Goal: Task Accomplishment & Management: Manage account settings

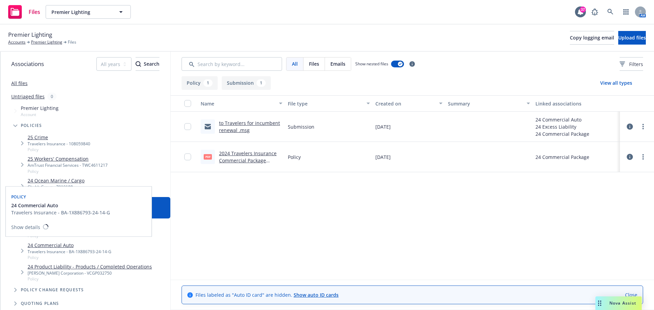
click at [54, 243] on link "24 Commercial Auto" at bounding box center [70, 245] width 84 height 7
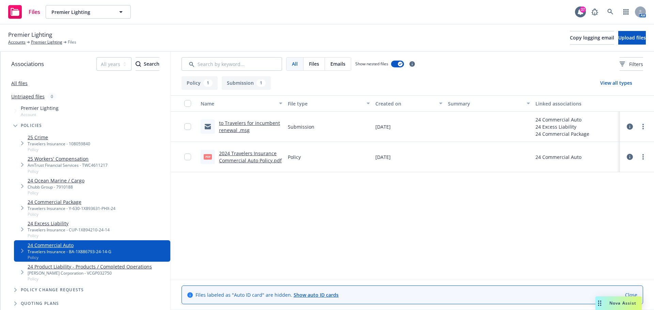
click at [256, 154] on link "2024 Travelers Insurance Commercial Auto Policy.pdf" at bounding box center [250, 157] width 63 height 14
click at [74, 159] on link "25 Workers' Compensation" at bounding box center [68, 158] width 80 height 7
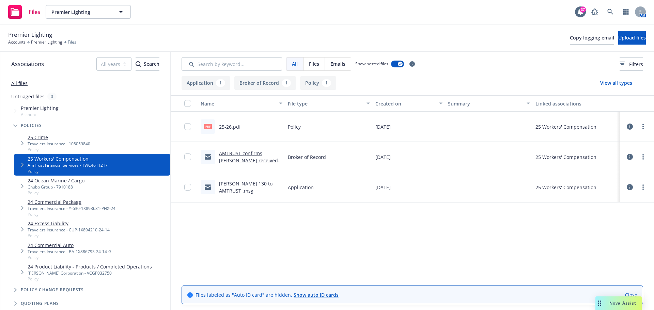
click at [229, 128] on link "25-26.pdf" at bounding box center [230, 127] width 22 height 6
click at [609, 12] on icon at bounding box center [610, 12] width 6 height 6
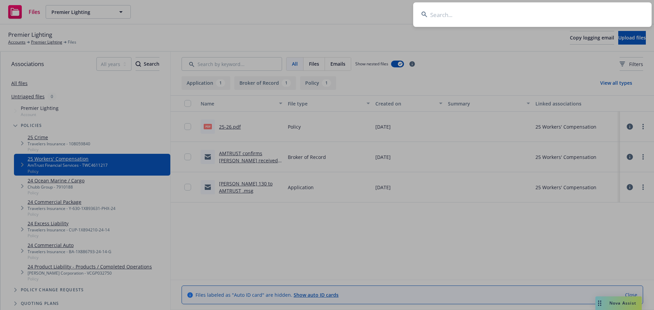
click at [582, 12] on input at bounding box center [532, 14] width 238 height 25
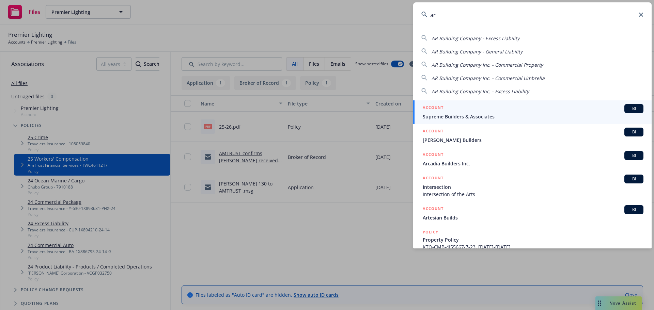
type input "a"
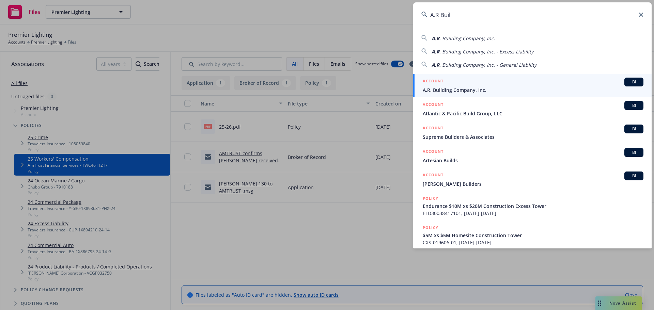
type input "A.R Buil"
click at [457, 85] on div "ACCOUNT BI" at bounding box center [533, 82] width 221 height 9
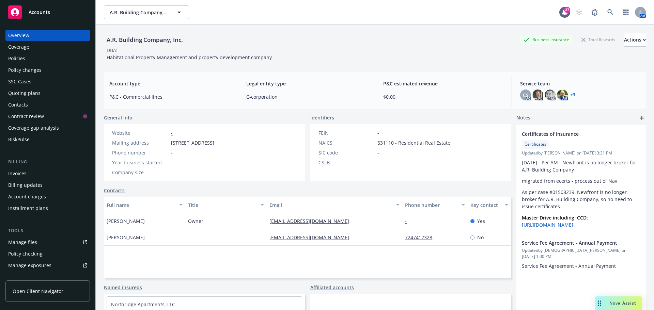
click at [18, 58] on div "Policies" at bounding box center [16, 58] width 17 height 11
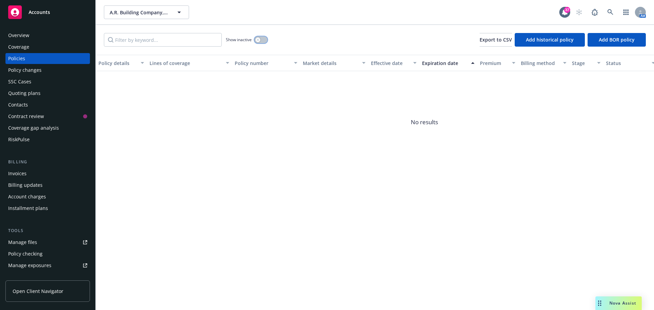
click at [262, 38] on button "button" at bounding box center [260, 39] width 13 height 7
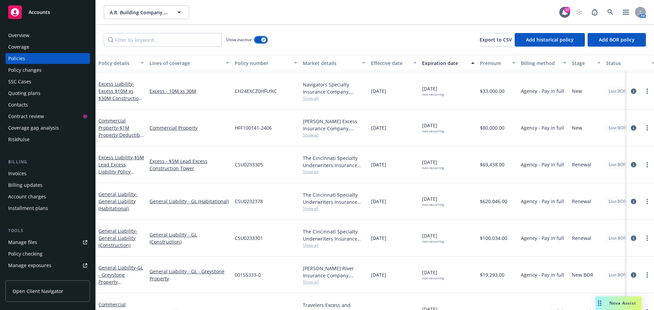
scroll to position [445, 0]
click at [118, 308] on span "- Property Policy" at bounding box center [118, 315] width 41 height 14
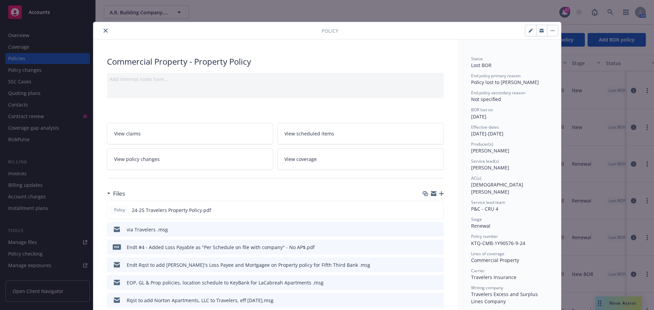
click at [190, 161] on link "View policy changes" at bounding box center [190, 159] width 167 height 21
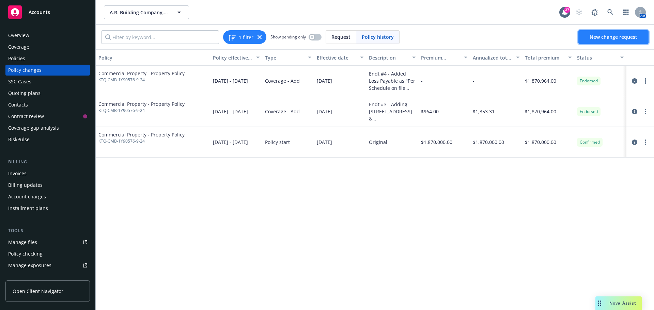
click at [619, 34] on span "New change request" at bounding box center [614, 37] width 48 height 6
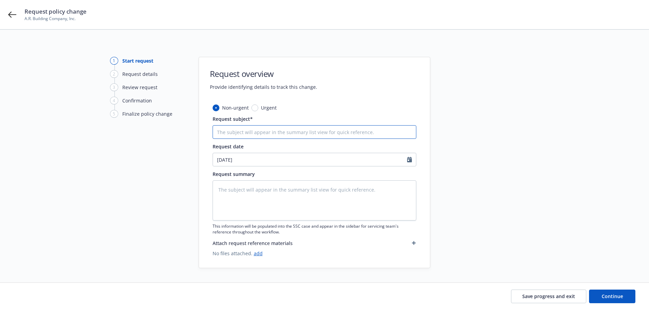
click at [254, 127] on input "Request subject*" at bounding box center [315, 132] width 204 height 14
type textarea "x"
type input "E"
type textarea "x"
type input "End"
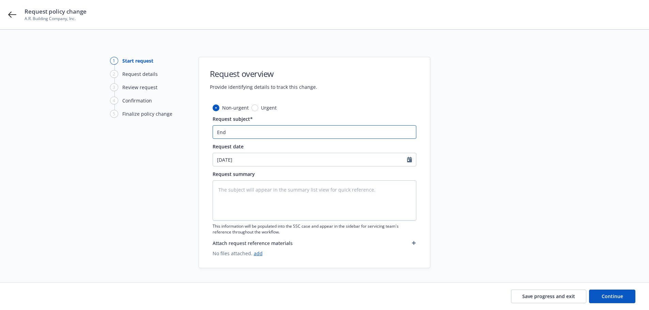
type textarea "x"
type input "Endt"
type textarea "x"
type input "Endt"
type textarea "x"
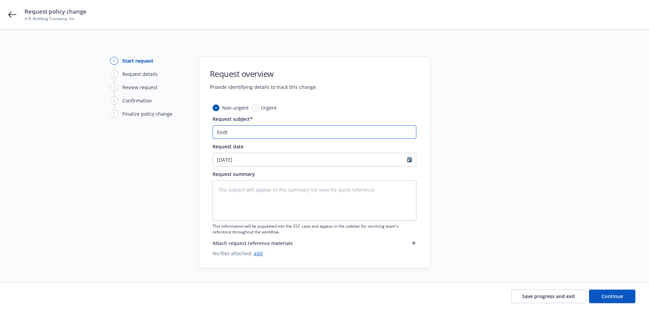
type input "Endt $"
type textarea "x"
type input "Endt"
type textarea "x"
type input "Endt @"
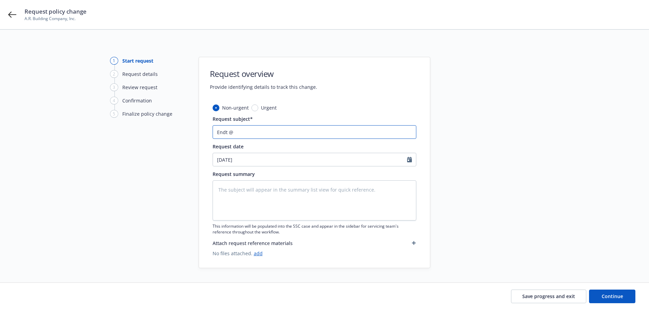
type textarea "x"
type input "Endt"
type textarea "x"
type input "Endt #"
type textarea "x"
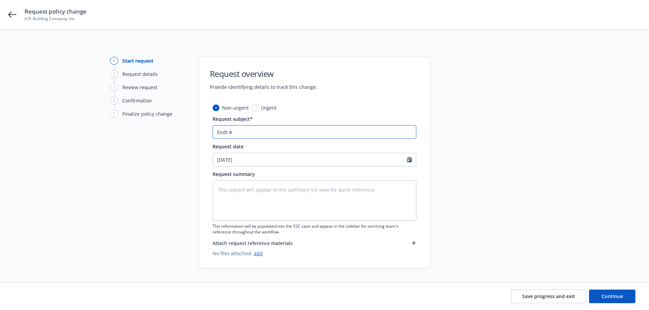
type input "Endt #5"
type textarea "x"
type input "Endt #5"
type textarea "x"
type input "Endt #5 -"
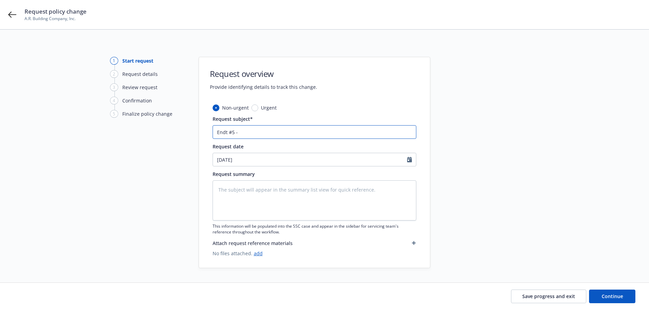
type textarea "x"
type input "Endt #5 -"
type textarea "x"
type input "Endt #5 - A"
type textarea "x"
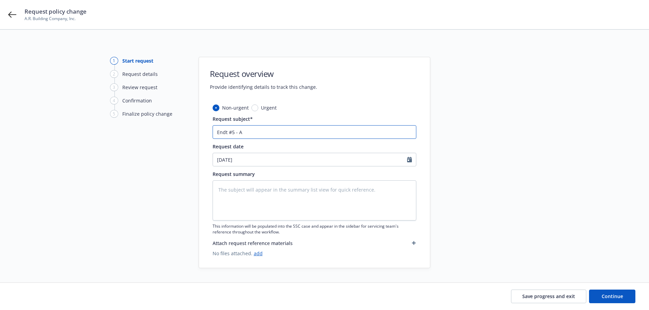
type input "Endt #5 - Ad"
type textarea "x"
type input "Endt #5 - Add"
type textarea "x"
type input "Endt #5 - Addi"
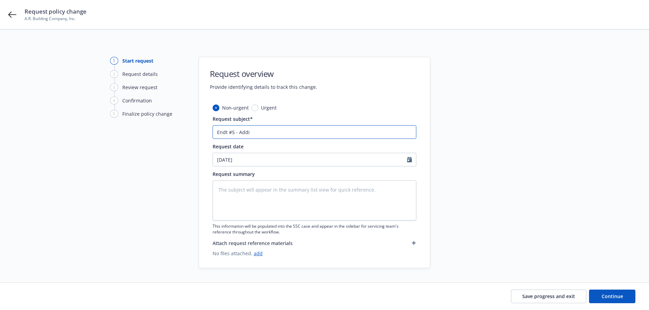
type textarea "x"
type input "Endt #5 - Adding"
type textarea "x"
type input "Endt #5 - Adding"
type textarea "x"
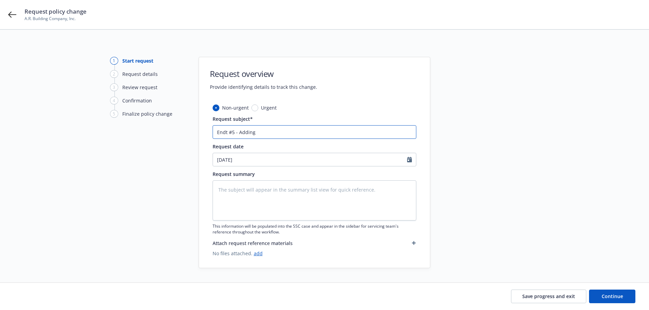
type input "Endt #5 - Adding 5"
type textarea "x"
type input "Endt #5 - Adding 5"
type textarea "x"
type input "Endt #5 - Adding 5 l"
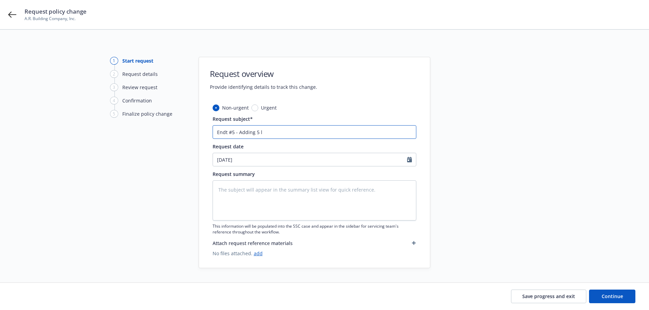
type textarea "x"
type input "Endt #5 - Adding 5 loc"
type textarea "x"
type input "Endt #5 - Adding 5 loca"
type textarea "x"
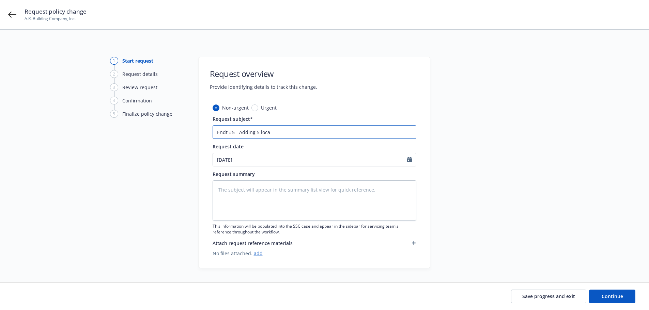
type input "Endt #5 - Adding 5 locat"
type textarea "x"
type input "Endt #5 - Adding 5 locati"
type textarea "x"
type input "Endt #5 - Adding 5 locatio"
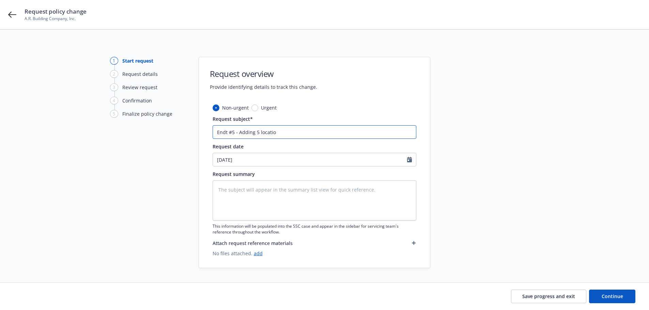
type textarea "x"
type input "Endt #5 - Adding 5 location"
type textarea "x"
type input "Endt #5 - Adding 5 locations"
type textarea "x"
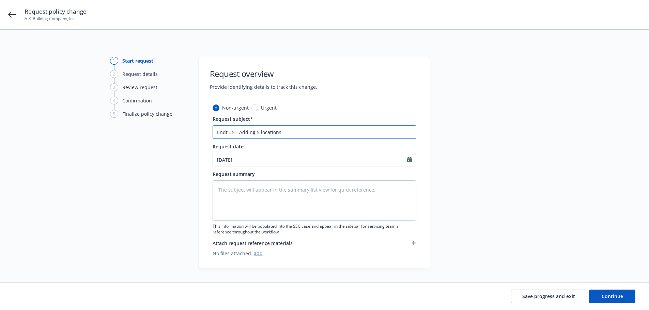
type input "Endt #5 - Adding 5 locations"
type textarea "x"
type input "Endt #5 - Adding 5 locations i"
type textarea "x"
type input "Endt #5 - Adding 5 locations in"
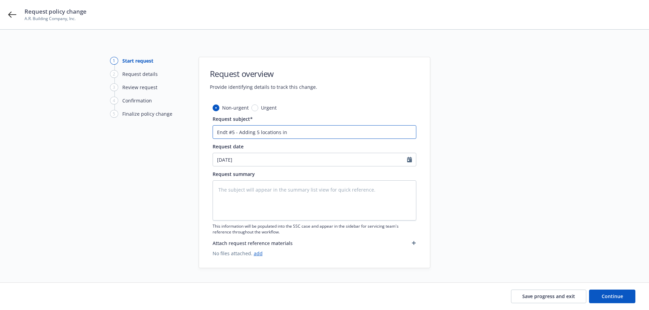
type textarea "x"
type input "Endt #5 - Adding 5 locations in"
type textarea "x"
type input "Endt #5 - Adding 5 locations in PA"
type textarea "x"
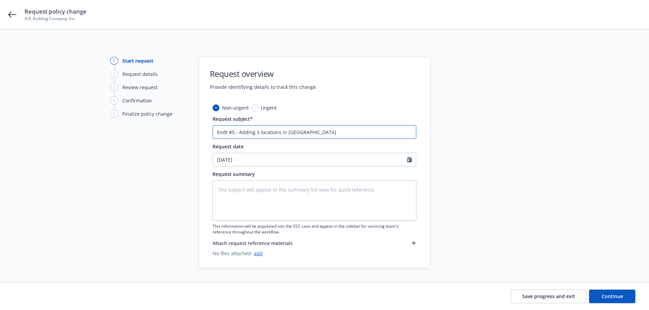
type input "Endt #5 - Adding 5 locations in PA"
type textarea "x"
type input "Endt #5 - Adding 5 locations in PA"
type textarea "x"
type input "Endt #5 - Adding 5 locations in PA,"
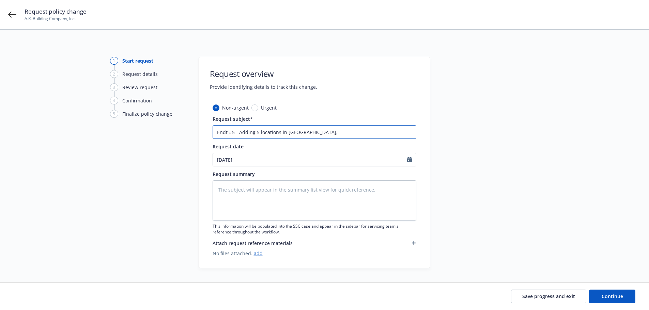
type textarea "x"
type input "Endt #5 - Adding 5 locations in PA,"
type textarea "x"
type input "Endt #5 - Adding 5 locations in PA, M"
type textarea "x"
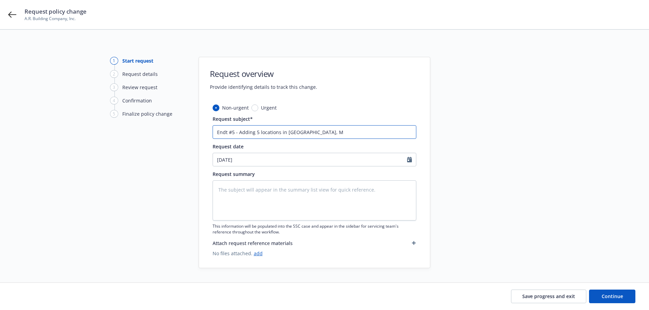
type input "Endt #5 - Adding 5 locations in PA, MA"
type textarea "x"
type input "Endt #5 - Adding 5 locations in PA, MA"
type textarea "x"
type input "Endt #5 - Adding 5 locations in PA, MA"
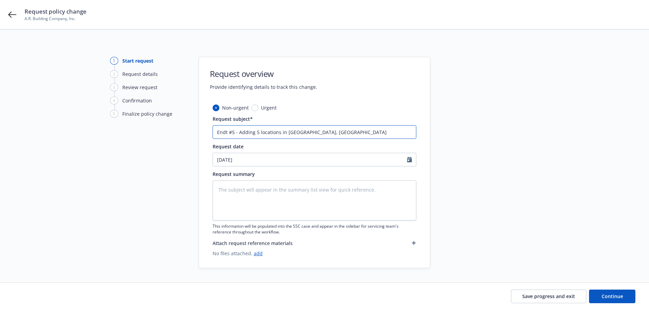
type textarea "x"
type input "Endt #5 - Adding 5 locations in PA, MA,"
type textarea "x"
type input "Endt #5 - Adding 5 locations in PA, MA,"
type textarea "x"
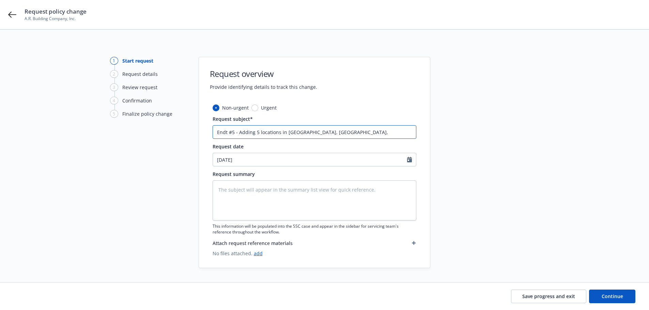
type input "Endt #5 - Adding 5 locations in PA, MA, R"
type textarea "x"
type input "Endt #5 - Adding 5 locations in PA, MA, RI"
type textarea "x"
type input "Endt #5 - Adding 5 locations in PA, MA, RI"
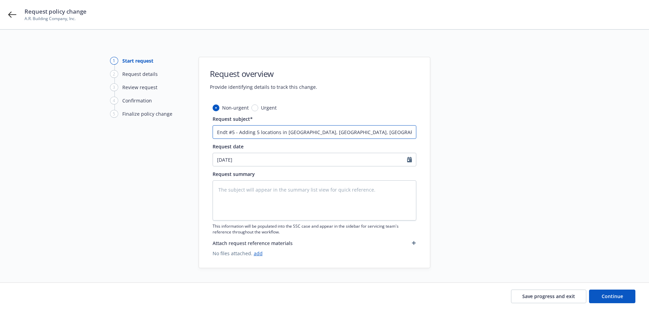
type textarea "x"
type input "Endt #5 - Adding 5 locations in PA, MA, RI"
type textarea "x"
type input "Endt #5 - Adding 5 locations in PA, MA, RI,"
type textarea "x"
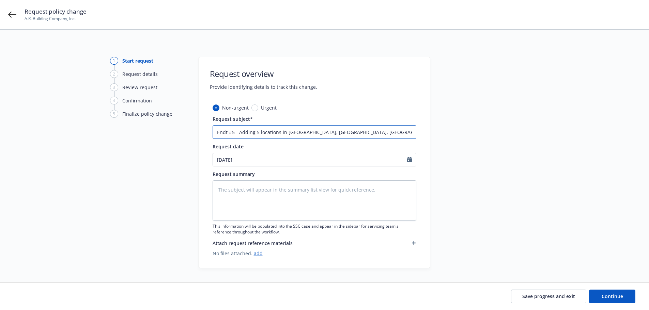
type input "Endt #5 - Adding 5 locations in PA, MA, RI,"
type textarea "x"
type input "Endt #5 - Adding 5 locations in PA, MA, RI, C"
type textarea "x"
type input "Endt #5 - Adding 5 locations in PA, MA, RI, CT"
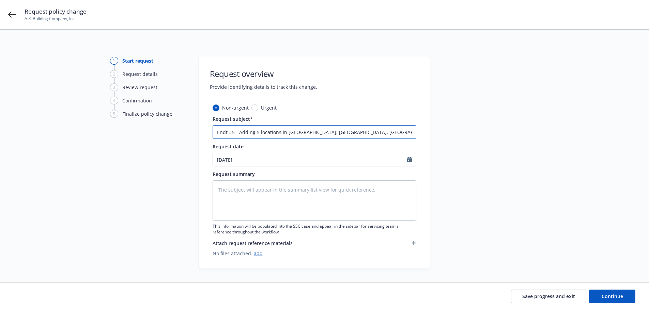
type textarea "x"
type input "Endt #5 - Adding 5 locations in PA, MA, RI, CT"
type textarea "x"
type input "Endt #5 - Adding 5 locations in PA, MA, RI, CT -"
type textarea "x"
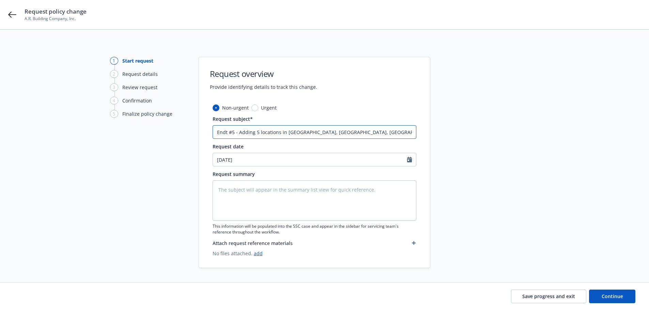
type input "Endt #5 - Adding 5 locations in PA, MA, RI, CT -"
type textarea "x"
type input "Endt #5 - Adding 5 locations in PA, MA, RI, CT - A"
type textarea "x"
type input "Endt #5 - Adding 5 locations in PA, MA, RI, CT - AP"
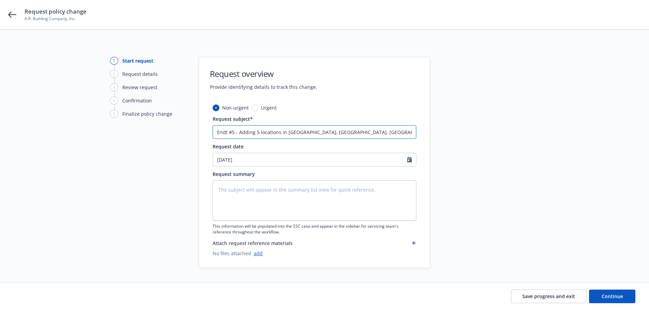
type textarea "x"
type input "Endt #5 - Adding 5 locations in PA, MA, RI, CT - AP"
type textarea "x"
type input "Endt #5 - Adding 5 locations in PA, MA, RI, CT - AP $"
click at [349, 134] on input "Endt #5 - Adding 5 locations in PA, MA, RI, CT - AP $" at bounding box center [315, 132] width 204 height 14
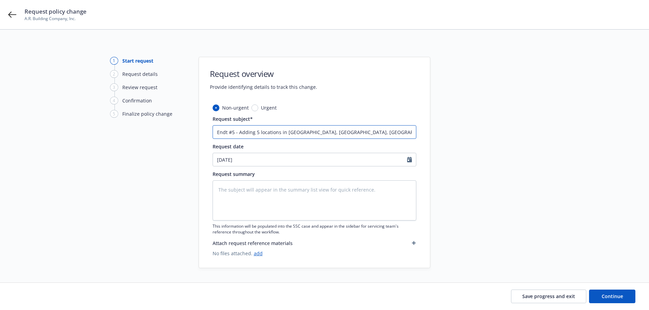
type textarea "x"
type input "Endt #5 - Adding 5 locations in PA, MA, RI, CT - AP $2"
type textarea "x"
type input "Endt #5 - Adding 5 locations in PA, MA, RI, CT - AP $20"
type textarea "x"
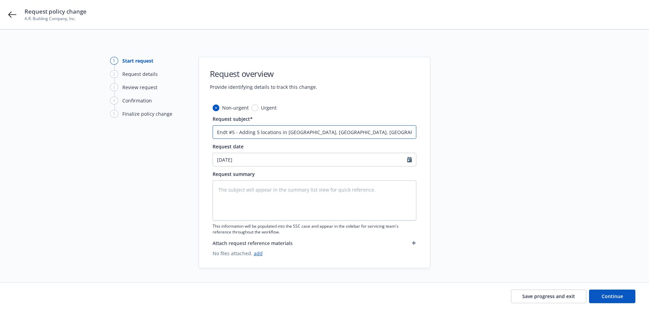
type input "Endt #5 - Adding 5 locations in PA, MA, RI, CT - AP $20,"
type textarea "x"
type input "Endt #5 - Adding 5 locations in PA, MA, RI, CT - AP $20,9"
type textarea "x"
type input "Endt #5 - Adding 5 locations in PA, MA, RI, CT - AP $20,98"
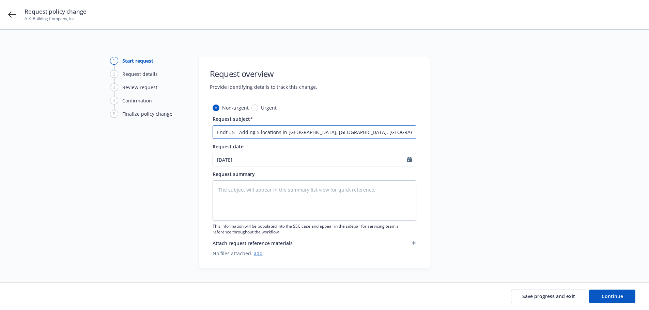
type textarea "x"
type input "Endt #5 - Adding 5 locations in PA, MA, RI, CT - AP $20,983"
type textarea "x"
type input "Endt #5 - Adding 5 locations in PA, MA, RI, CT - AP $20,983."
type textarea "x"
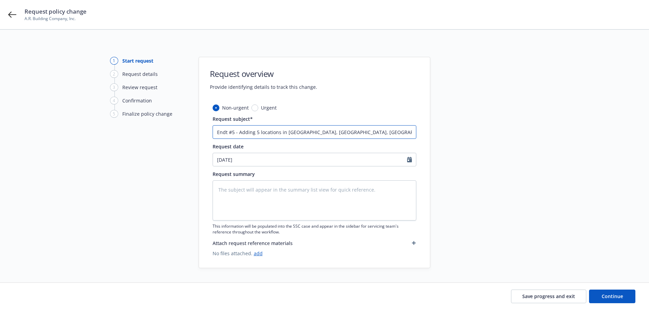
type input "Endt #5 - Adding 5 locations in PA, MA, RI, CT - AP $20,983.0"
type textarea "x"
drag, startPoint x: 377, startPoint y: 130, endPoint x: 206, endPoint y: 140, distance: 171.6
click at [206, 140] on div "Non-urgent Urgent Request subject* Endt #5 - Adding 5 locations in PA, MA, RI, …" at bounding box center [314, 186] width 231 height 164
type input "Endt #5 - Adding 5 locations in [GEOGRAPHIC_DATA], [GEOGRAPHIC_DATA], [GEOGRAPH…"
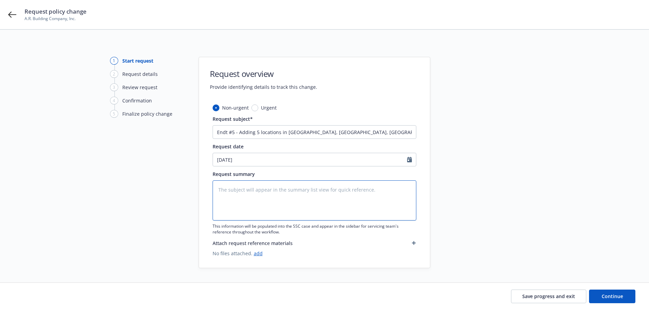
click at [297, 200] on textarea at bounding box center [315, 201] width 204 height 40
paste textarea "Endt #5 - Adding 5 locations in [GEOGRAPHIC_DATA], [GEOGRAPHIC_DATA], [GEOGRAPH…"
type textarea "x"
type textarea "Endt #5 - Adding 5 locations in [GEOGRAPHIC_DATA], [GEOGRAPHIC_DATA], [GEOGRAPH…"
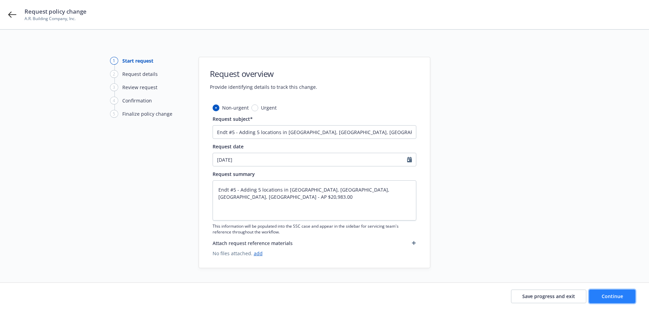
click at [615, 290] on button "Continue" at bounding box center [612, 297] width 46 height 14
type textarea "x"
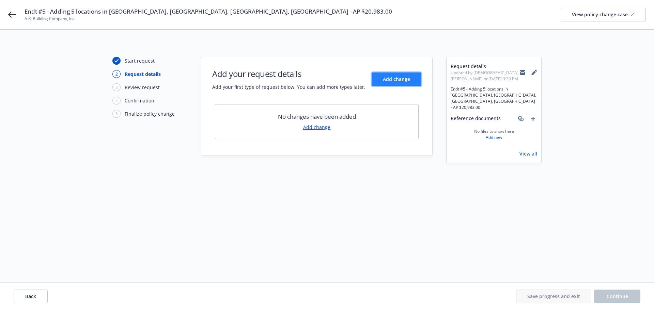
click at [414, 79] on button "Add change" at bounding box center [397, 80] width 50 height 14
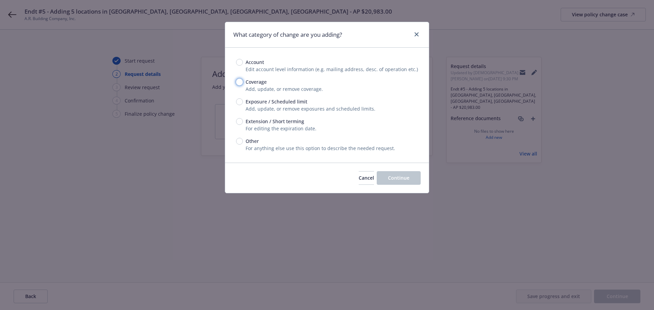
click at [239, 81] on input "Coverage" at bounding box center [239, 82] width 7 height 7
radio input "true"
click at [395, 177] on span "Continue" at bounding box center [398, 178] width 21 height 6
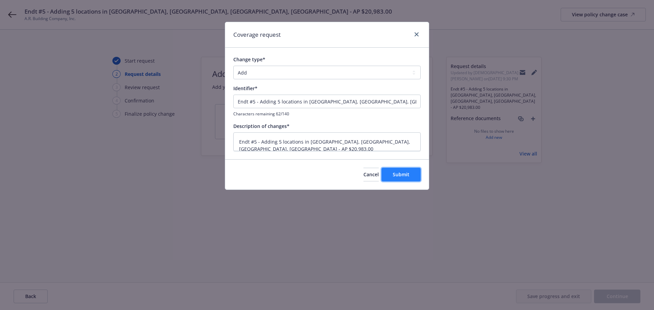
click at [397, 171] on span "Submit" at bounding box center [401, 174] width 17 height 6
type textarea "x"
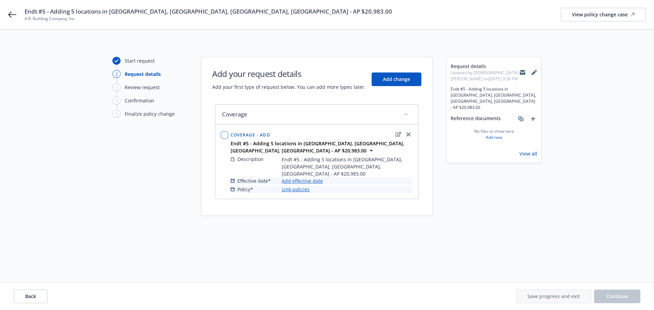
click at [222, 134] on input "checkbox" at bounding box center [224, 135] width 7 height 7
checkbox input "true"
click at [307, 177] on link "Add effective date" at bounding box center [302, 180] width 41 height 7
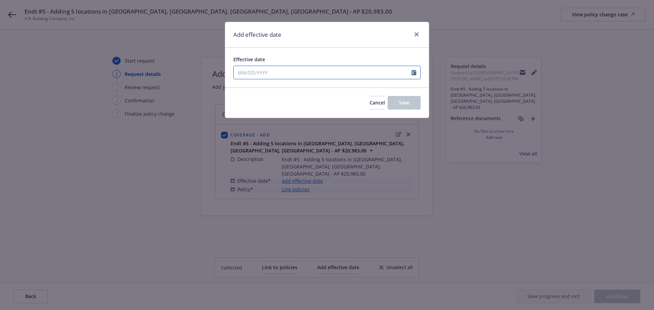
click at [274, 71] on input "Effective date" at bounding box center [323, 72] width 178 height 13
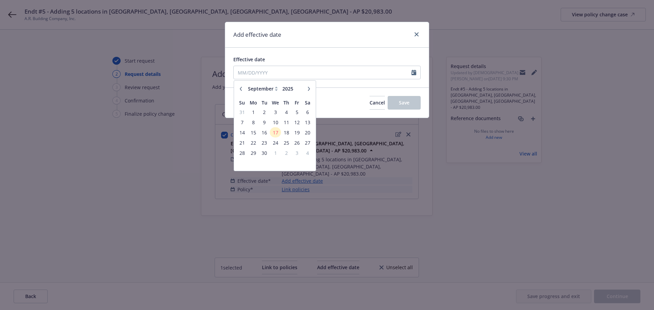
click at [242, 89] on icon "button" at bounding box center [241, 89] width 4 height 4
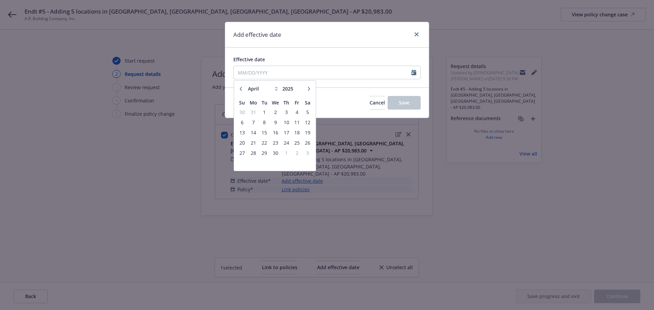
click at [305, 89] on button "button" at bounding box center [309, 89] width 8 height 8
select select "5"
click at [296, 113] on span "2" at bounding box center [296, 112] width 9 height 9
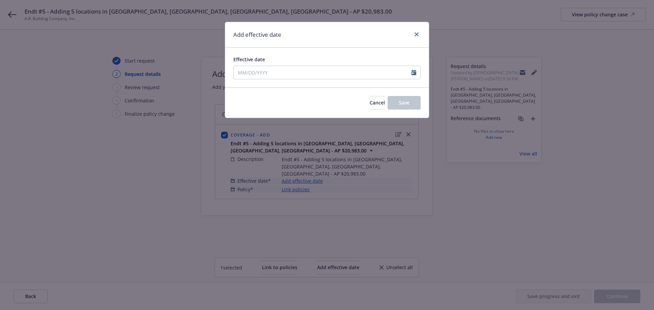
type input "05/02/2025"
click at [393, 102] on button "Save" at bounding box center [404, 103] width 33 height 14
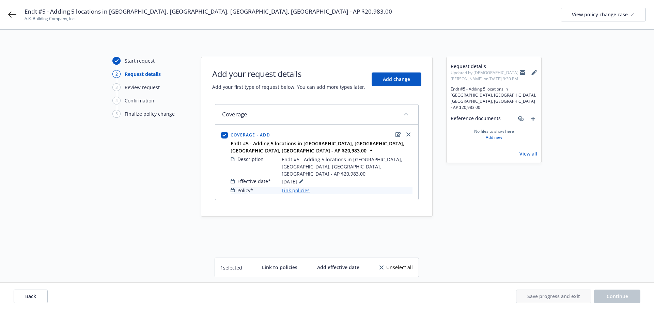
click at [303, 187] on link "Link policies" at bounding box center [296, 190] width 28 height 7
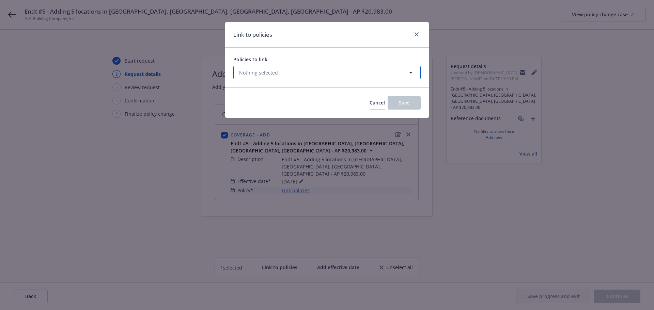
click at [278, 73] on button "Nothing selected" at bounding box center [326, 73] width 187 height 14
click at [373, 91] on select "All Active Upcoming Expired Cancelled" at bounding box center [387, 89] width 39 height 11
select select "EXPIRED"
click at [368, 84] on select "All Active Upcoming Expired Cancelled" at bounding box center [387, 89] width 39 height 11
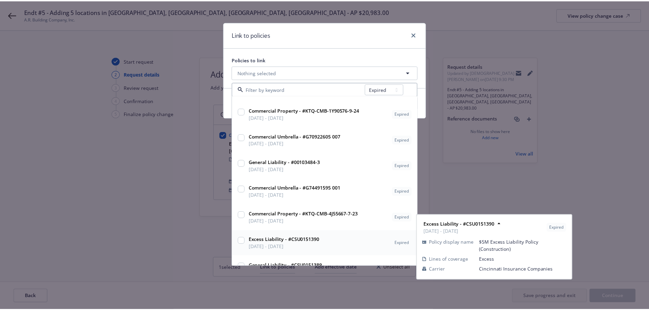
scroll to position [383, 0]
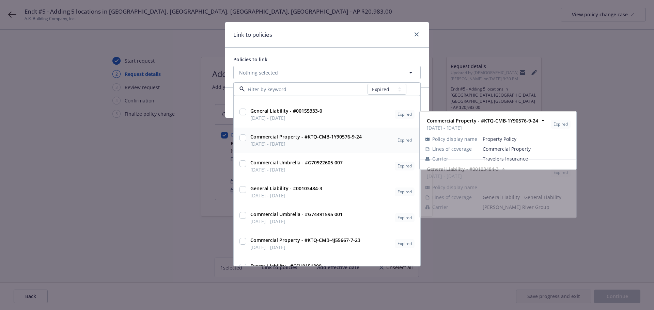
click at [328, 137] on strong "Commercial Property - #KTQ-CMB-1Y90576-9-24" at bounding box center [305, 137] width 111 height 6
checkbox input "true"
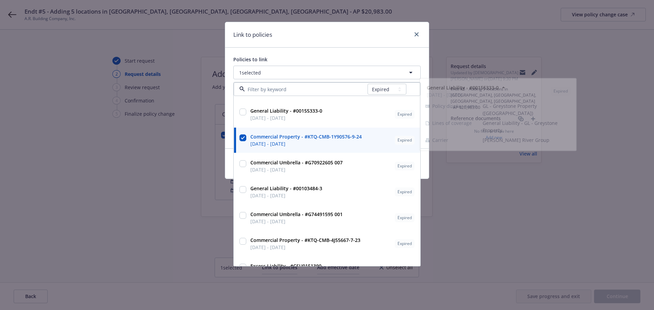
click at [347, 54] on div "Policies to link 1 selected All Active Upcoming Expired Cancelled General Liabi…" at bounding box center [327, 98] width 204 height 101
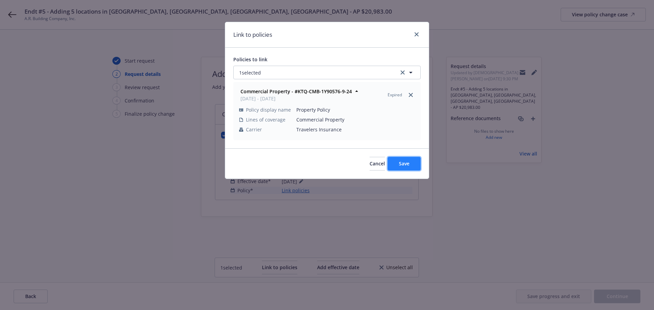
click at [405, 159] on button "Save" at bounding box center [404, 164] width 33 height 14
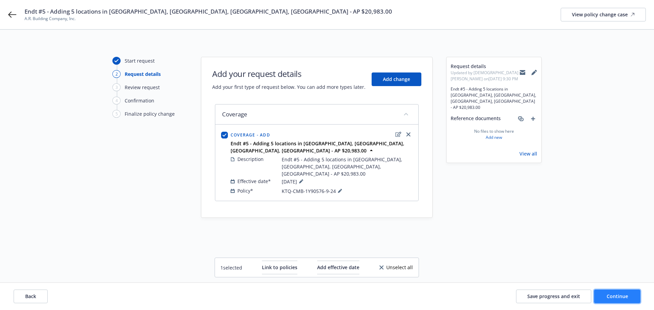
click at [635, 299] on button "Continue" at bounding box center [617, 297] width 46 height 14
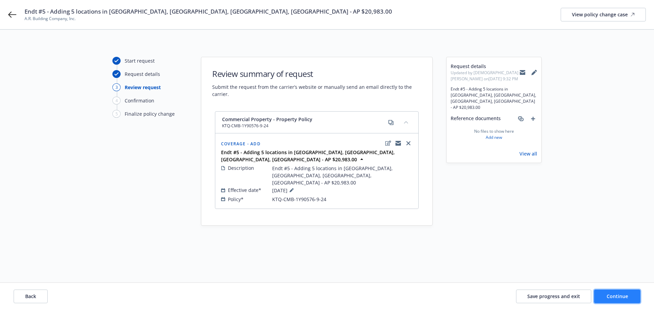
click at [624, 295] on span "Continue" at bounding box center [617, 296] width 21 height 6
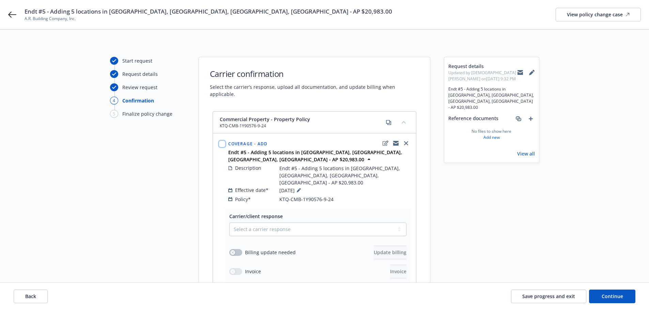
click at [223, 141] on input "checkbox" at bounding box center [222, 144] width 7 height 7
checkbox input "true"
click at [273, 223] on select "Select a carrier response Accepted Accepted with revision No endorsement needed…" at bounding box center [317, 230] width 177 height 14
select select "ACCEPTED"
click at [229, 223] on select "Select a carrier response Accepted Accepted with revision No endorsement needed…" at bounding box center [317, 230] width 177 height 14
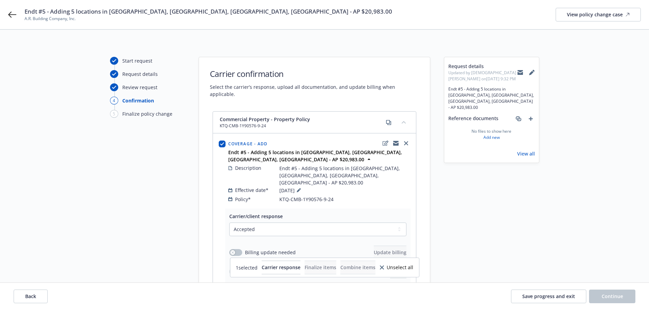
click at [175, 180] on div "Start request Request details Review request 4 Confirmation 5 Finalize policy c…" at bounding box center [147, 216] width 75 height 319
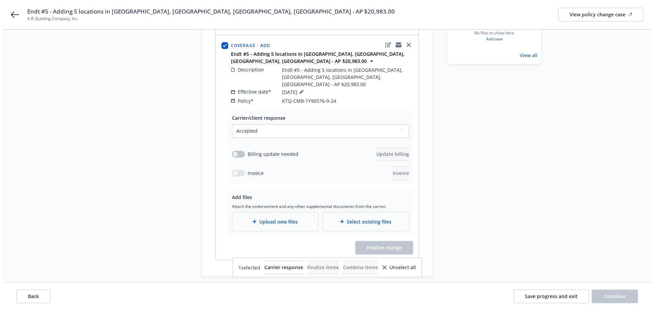
scroll to position [99, 0]
click at [234, 152] on div "button" at bounding box center [232, 154] width 5 height 5
click at [396, 147] on button "Update billing" at bounding box center [390, 154] width 33 height 14
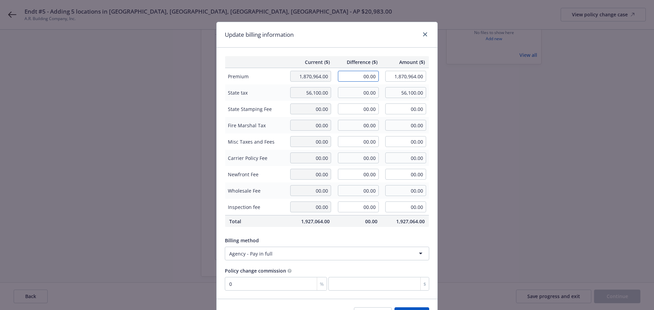
click at [367, 75] on input "00.00" at bounding box center [358, 76] width 41 height 11
type input "20,983.00"
type input "1,891,947.00"
type input "0"
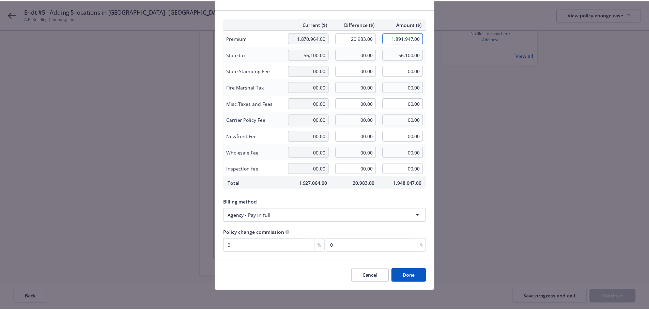
scroll to position [41, 0]
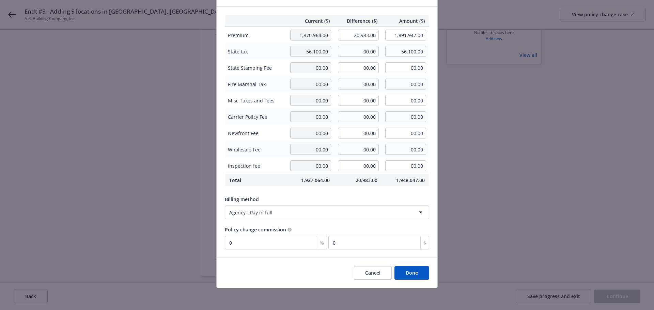
click at [415, 274] on button "Done" at bounding box center [411, 273] width 35 height 14
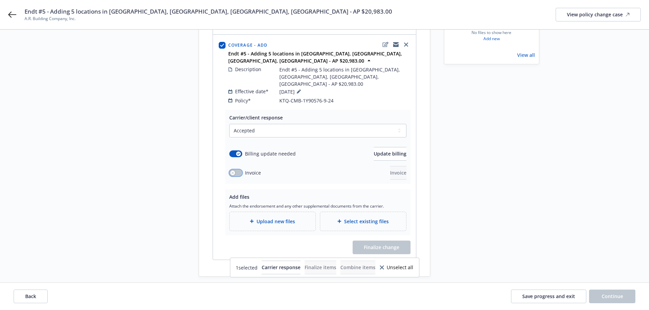
click at [235, 170] on button "button" at bounding box center [235, 173] width 13 height 7
click at [390, 170] on span "Invoice" at bounding box center [398, 173] width 16 height 6
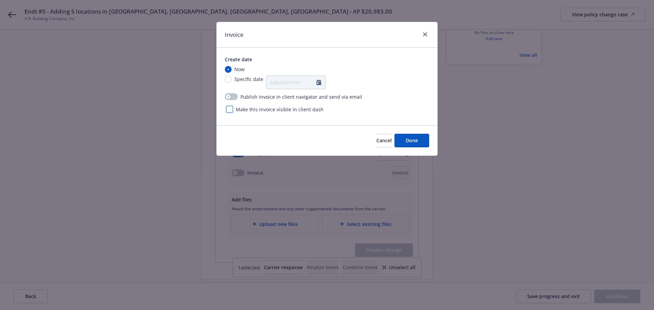
click at [229, 109] on div at bounding box center [229, 109] width 7 height 7
click at [414, 139] on span "Done" at bounding box center [412, 140] width 12 height 6
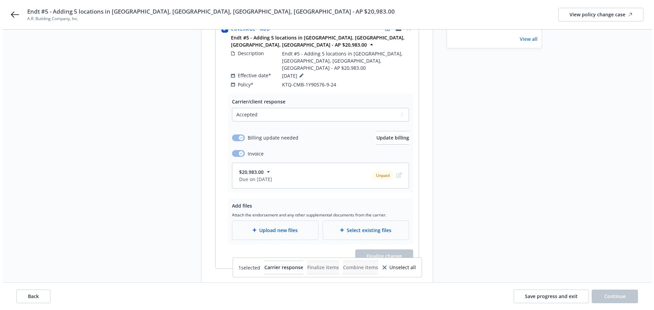
scroll to position [124, 0]
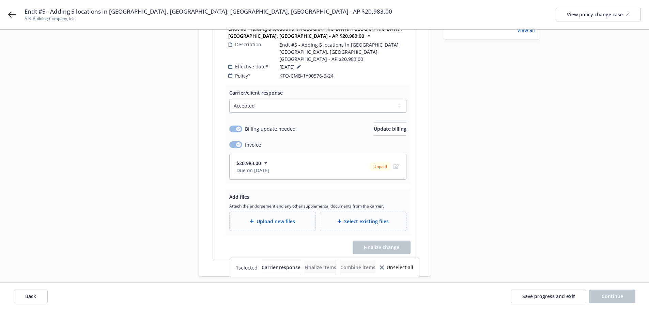
click at [281, 218] on span "Upload new files" at bounding box center [275, 221] width 38 height 7
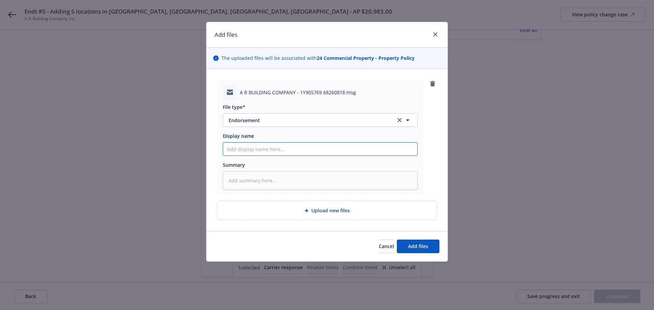
click at [257, 152] on input "Display name" at bounding box center [320, 149] width 194 height 13
paste input "Endt #5 - Adding 5 locations in [GEOGRAPHIC_DATA], [GEOGRAPHIC_DATA], [GEOGRAPH…"
type textarea "x"
type input "Endt #5 - Adding 5 locations in [GEOGRAPHIC_DATA], [GEOGRAPHIC_DATA], [GEOGRAPH…"
paste textarea "Endt #5 - Adding 5 locations in [GEOGRAPHIC_DATA], [GEOGRAPHIC_DATA], [GEOGRAPH…"
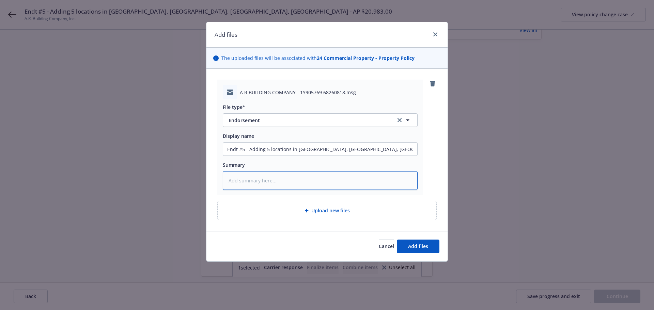
type textarea "x"
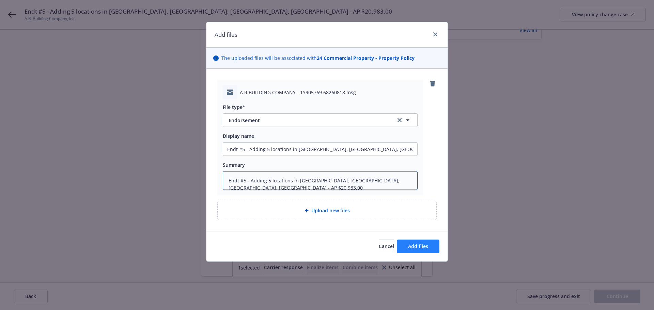
type textarea "Endt #5 - Adding 5 locations in [GEOGRAPHIC_DATA], [GEOGRAPHIC_DATA], [GEOGRAPH…"
click at [424, 246] on span "Add files" at bounding box center [418, 246] width 20 height 6
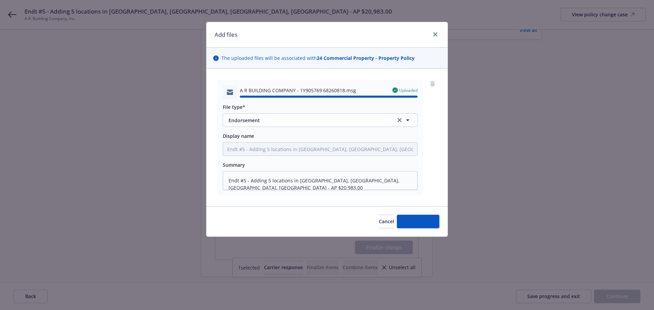
type textarea "x"
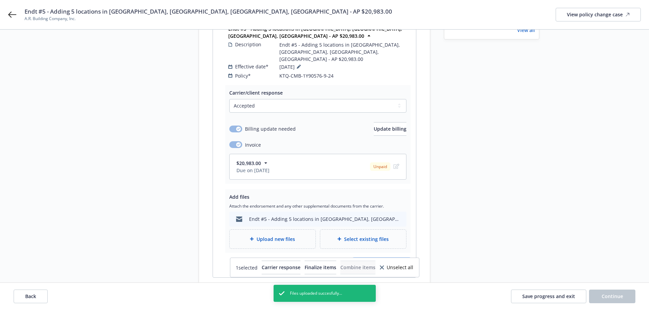
click at [403, 259] on button "Finalize change" at bounding box center [382, 266] width 58 height 14
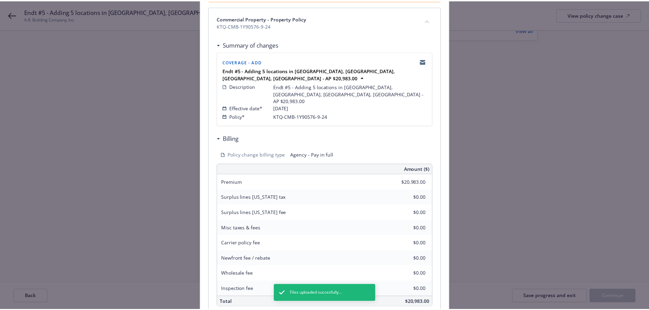
scroll to position [140, 0]
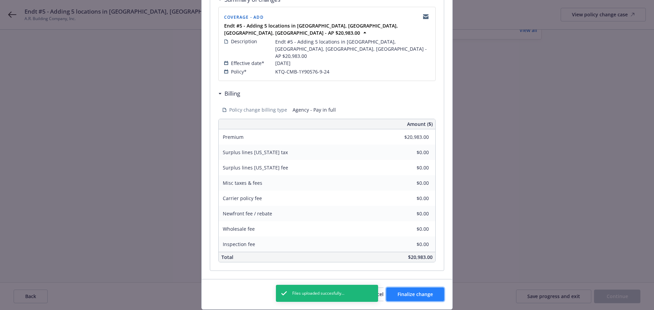
click at [414, 291] on span "Finalize change" at bounding box center [415, 294] width 35 height 6
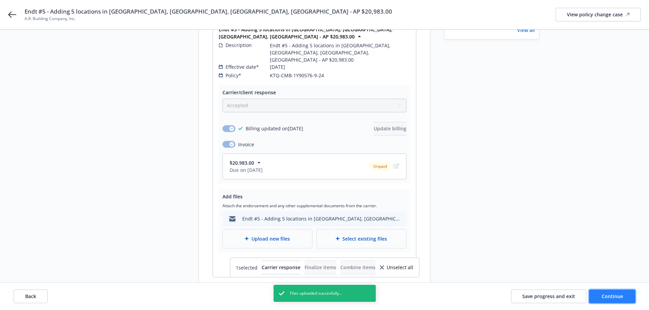
click at [622, 292] on button "Continue" at bounding box center [612, 297] width 46 height 14
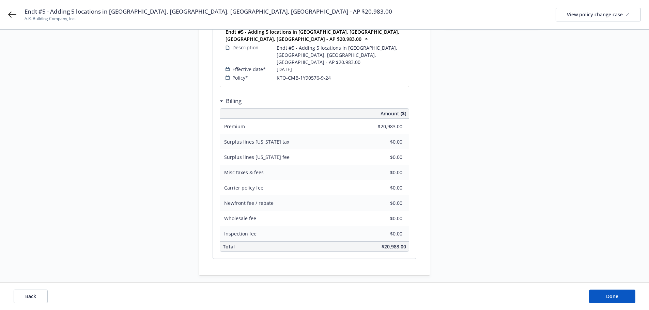
scroll to position [141, 0]
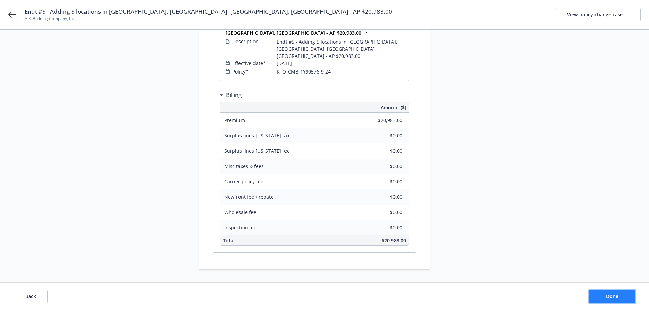
click at [611, 298] on span "Done" at bounding box center [612, 296] width 12 height 6
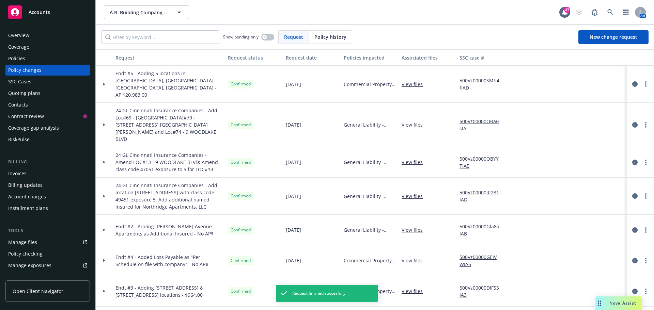
click at [32, 172] on div "Invoices" at bounding box center [47, 173] width 79 height 11
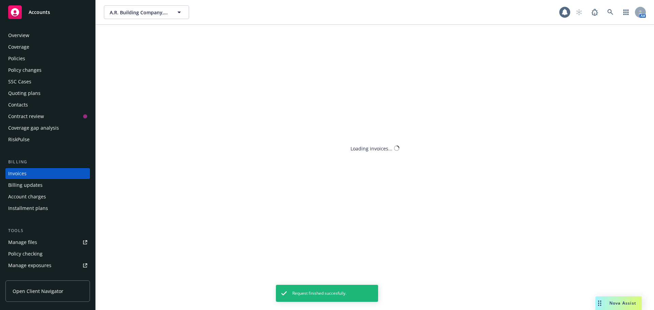
scroll to position [8, 0]
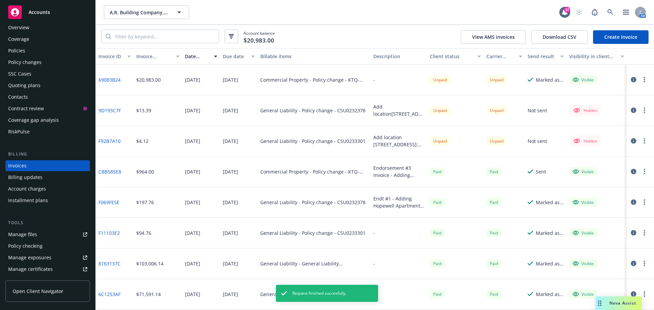
click at [105, 79] on link "69083B24" at bounding box center [109, 79] width 22 height 7
click at [23, 28] on div "Overview" at bounding box center [18, 27] width 21 height 11
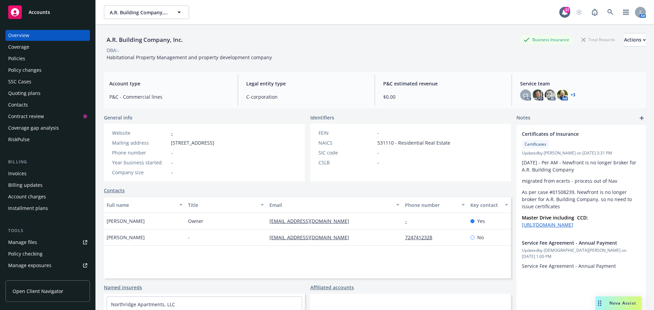
click at [27, 60] on div "Policies" at bounding box center [47, 58] width 79 height 11
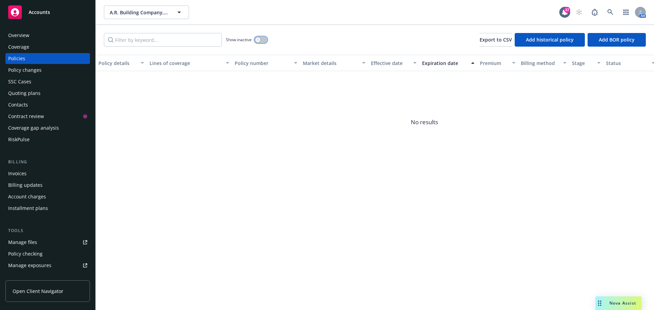
click at [265, 38] on button "button" at bounding box center [260, 39] width 13 height 7
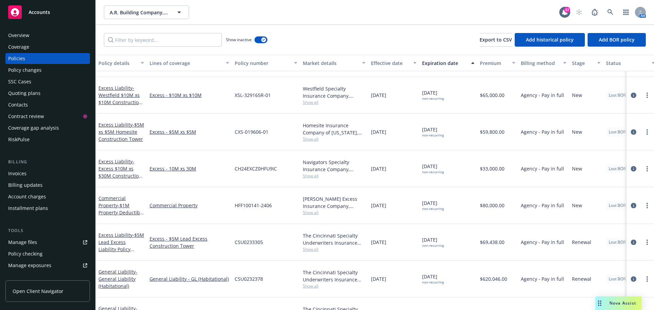
scroll to position [342, 0]
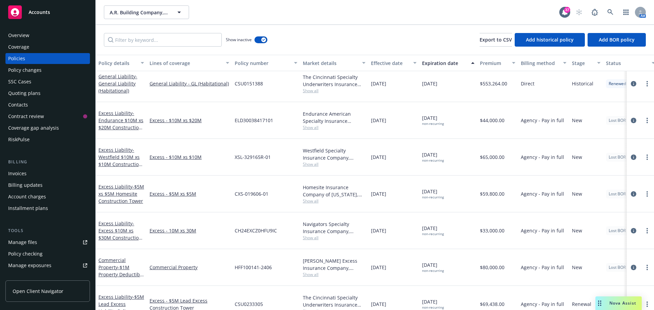
click at [34, 36] on div "Overview" at bounding box center [47, 35] width 79 height 11
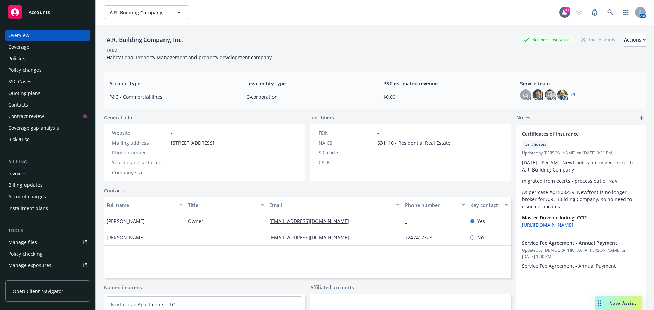
click at [25, 62] on div "Policies" at bounding box center [47, 58] width 79 height 11
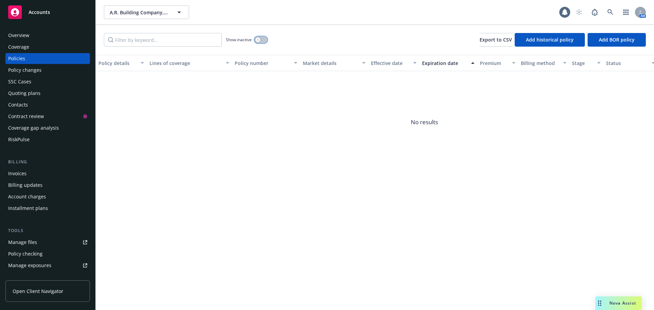
click at [262, 39] on button "button" at bounding box center [260, 39] width 13 height 7
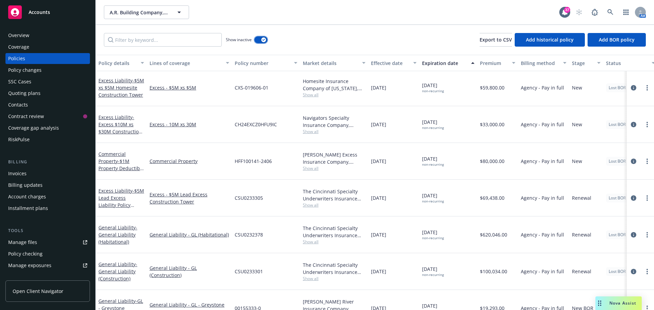
scroll to position [445, 0]
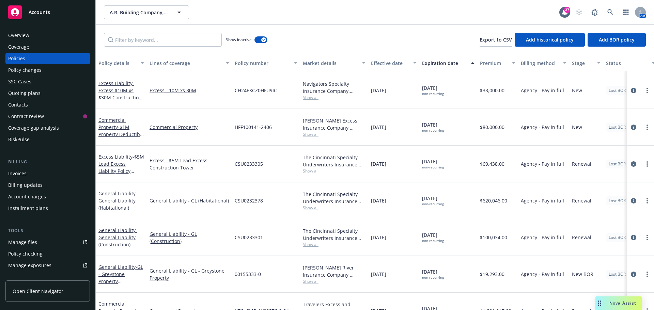
click at [275, 308] on span "KTQ-CMB-1Y90576-9-24" at bounding box center [262, 311] width 54 height 7
copy span "KTQ-CMB-1Y90576-9-24"
click at [40, 242] on link "Manage files" at bounding box center [47, 242] width 84 height 11
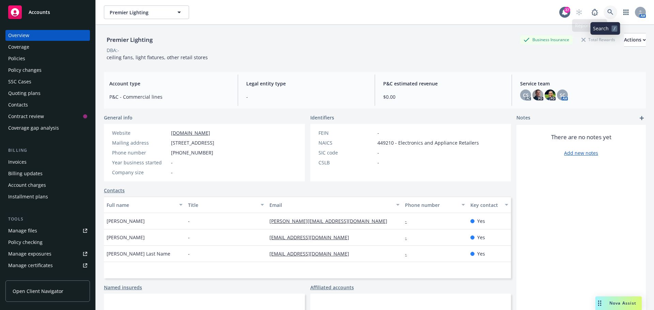
click at [607, 15] on icon at bounding box center [610, 12] width 6 height 6
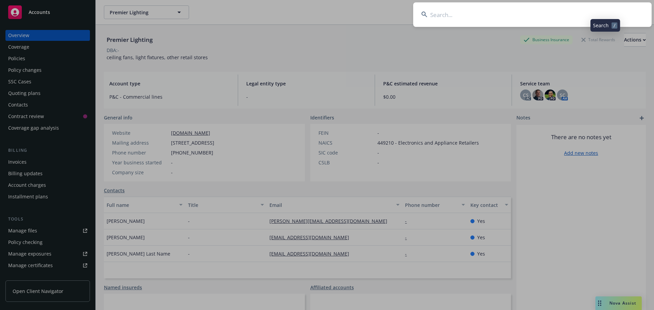
click at [495, 15] on input at bounding box center [532, 14] width 238 height 25
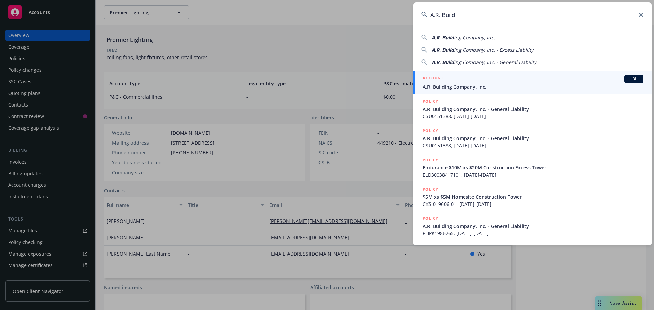
type input "A.R. Build"
click at [468, 88] on span "A.R. Building Company, Inc." at bounding box center [533, 86] width 221 height 7
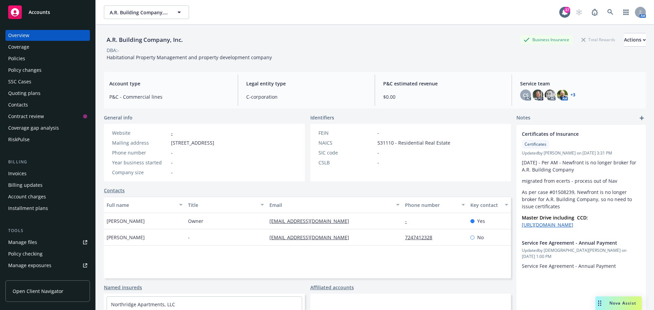
click at [23, 58] on div "Policies" at bounding box center [16, 58] width 17 height 11
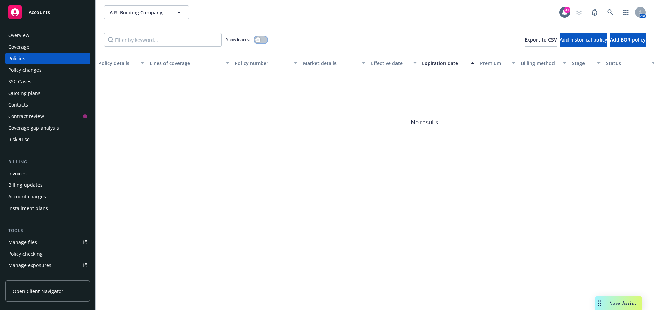
click at [264, 39] on button "button" at bounding box center [260, 39] width 13 height 7
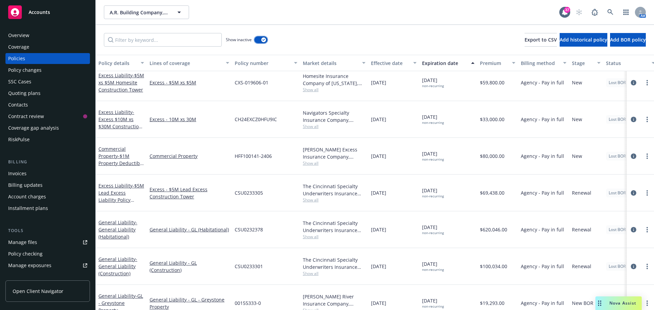
scroll to position [445, 0]
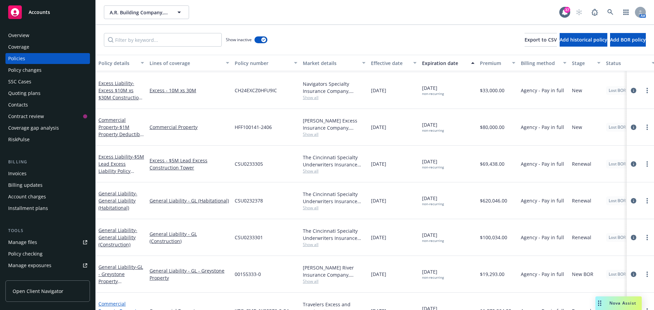
click at [129, 308] on span "- Property Policy" at bounding box center [118, 315] width 41 height 14
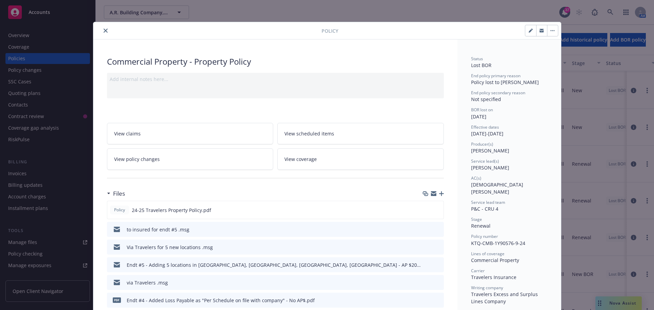
type input "$1,891,947.00"
drag, startPoint x: 100, startPoint y: 28, endPoint x: 84, endPoint y: 1, distance: 31.7
click at [100, 27] on div at bounding box center [208, 31] width 225 height 8
click at [102, 28] on button "close" at bounding box center [106, 31] width 8 height 8
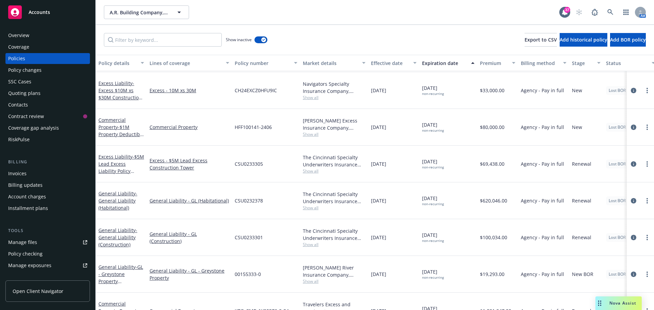
click at [98, 30] on div "Show inactive Export to CSV Add historical policy Add BOR policy" at bounding box center [375, 40] width 558 height 30
click at [609, 15] on link at bounding box center [611, 12] width 14 height 14
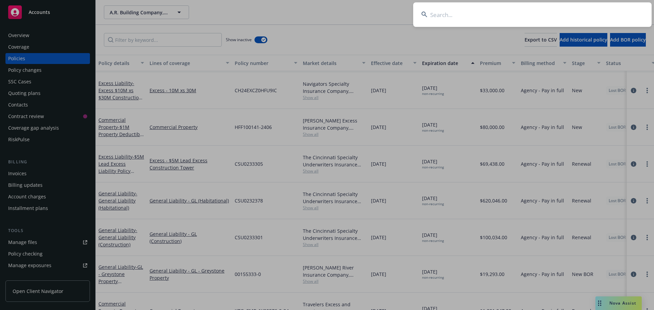
click at [590, 15] on input at bounding box center [532, 14] width 238 height 25
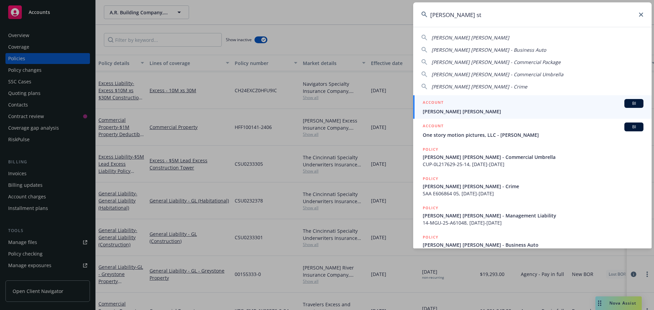
type input "mcmurray st"
click at [452, 113] on span "McMurray Stern" at bounding box center [533, 111] width 221 height 7
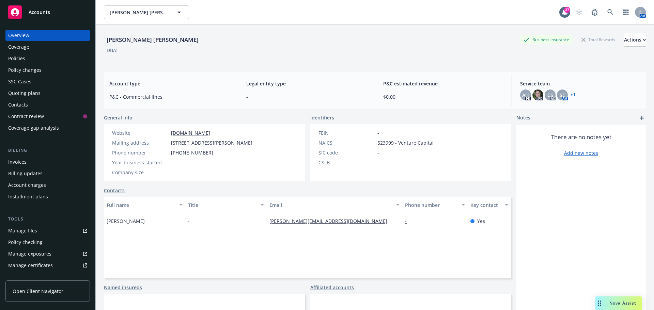
click at [29, 57] on div "Policies" at bounding box center [47, 58] width 79 height 11
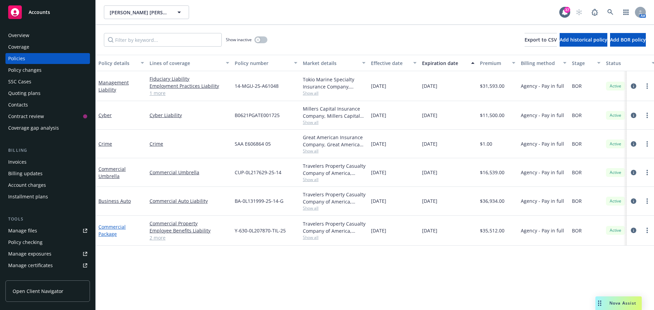
click at [117, 228] on link "Commercial Package" at bounding box center [111, 231] width 27 height 14
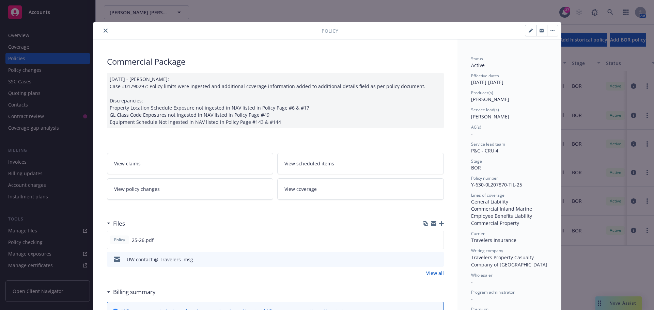
click at [331, 194] on link "View coverage" at bounding box center [360, 188] width 167 height 21
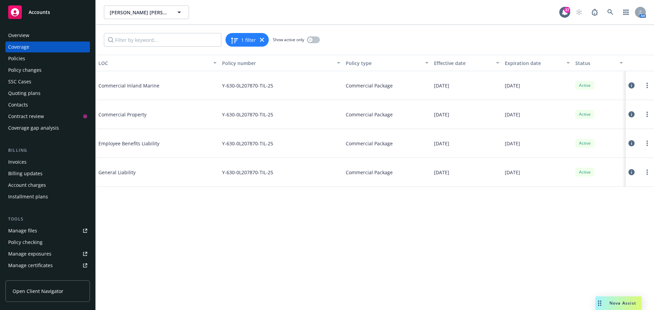
click at [631, 172] on icon at bounding box center [631, 172] width 6 height 6
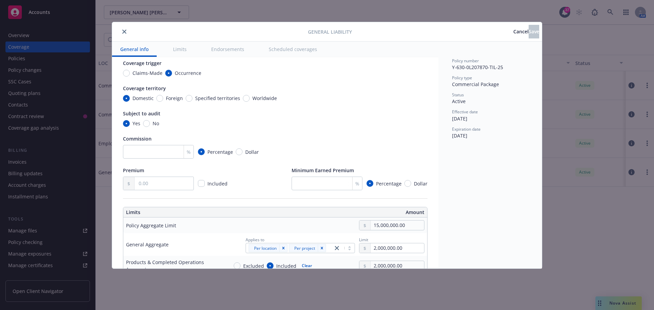
scroll to position [102, 0]
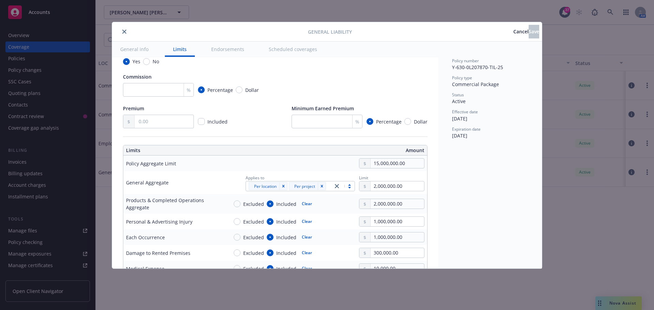
click at [513, 33] on button "Cancel" at bounding box center [520, 32] width 15 height 14
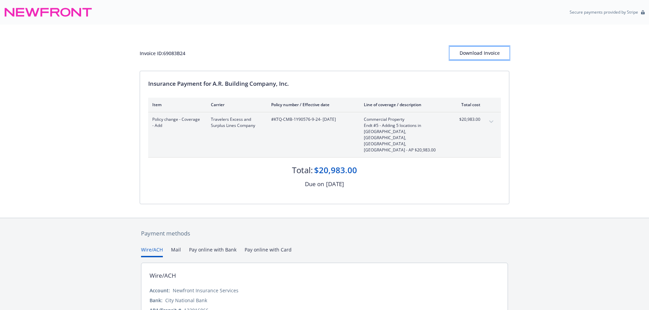
click at [482, 53] on div "Download Invoice" at bounding box center [480, 53] width 60 height 13
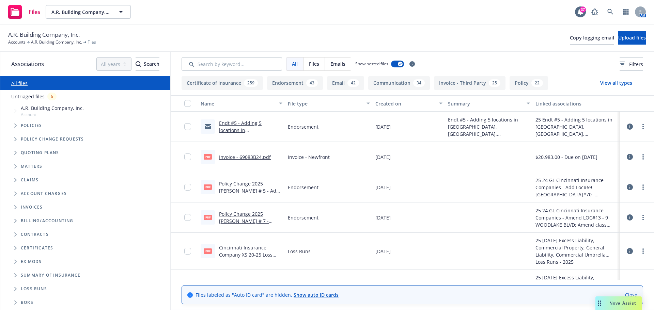
click at [16, 125] on icon "Tree Example" at bounding box center [15, 126] width 3 height 4
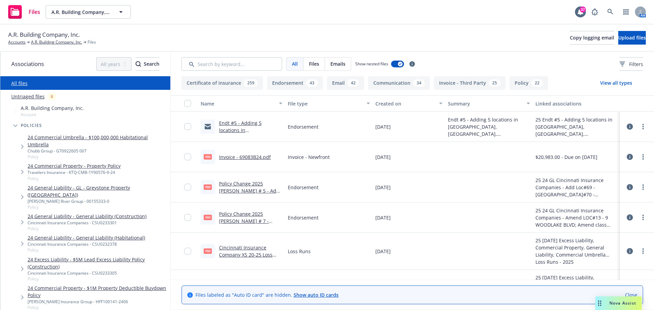
click at [94, 166] on link "24 Commercial Property - Property Policy" at bounding box center [74, 165] width 93 height 7
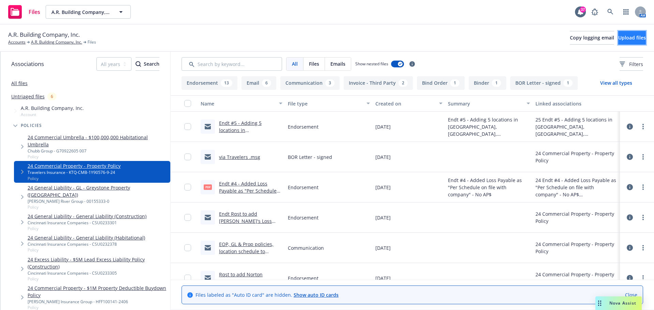
click at [618, 36] on span "Upload files" at bounding box center [632, 37] width 28 height 6
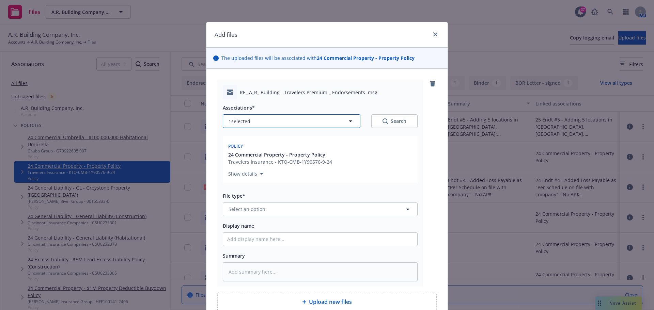
click at [273, 119] on button "1 selected" at bounding box center [292, 121] width 138 height 14
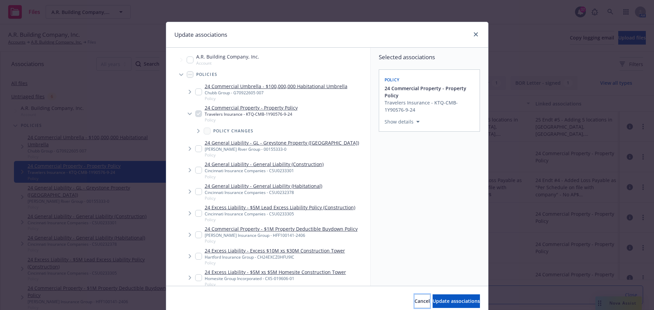
drag, startPoint x: 393, startPoint y: 298, endPoint x: 361, endPoint y: 217, distance: 87.4
click at [415, 298] on button "Cancel" at bounding box center [422, 302] width 15 height 14
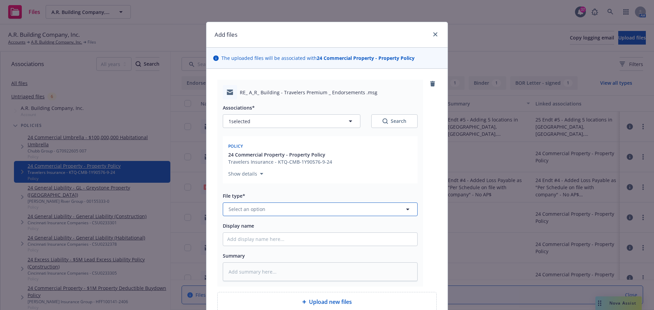
click at [270, 215] on button "Select an option" at bounding box center [320, 210] width 195 height 14
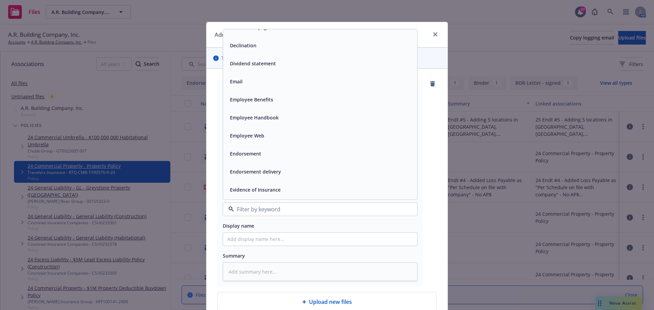
scroll to position [1090, 0]
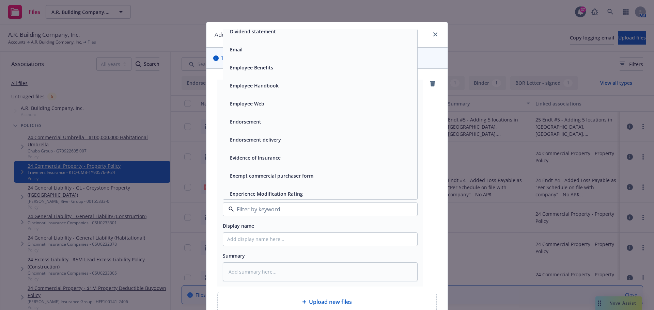
click at [246, 116] on div "Endorsement" at bounding box center [320, 122] width 194 height 18
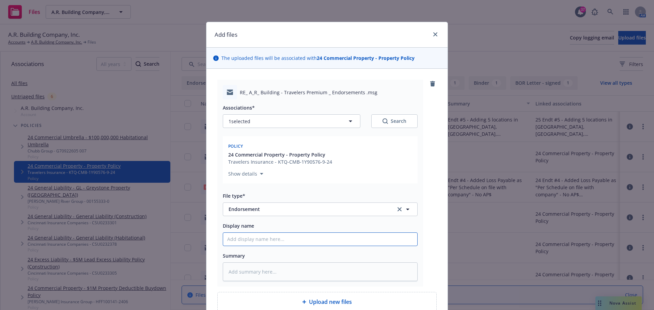
click at [278, 236] on input "Display name" at bounding box center [320, 239] width 194 height 13
type textarea "x"
type input "V"
type textarea "x"
type input "Vi"
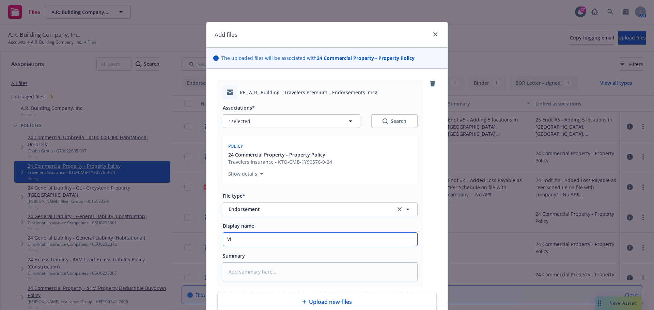
type textarea "x"
type input "Via"
type textarea "x"
type input "Via"
type textarea "x"
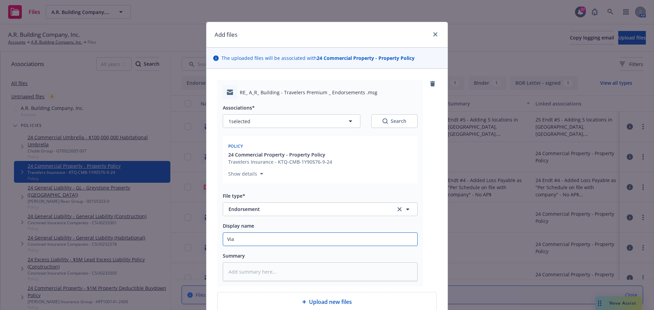
type input "Via T"
type textarea "x"
type input "Via Tr"
type textarea "x"
type input "Via Tra"
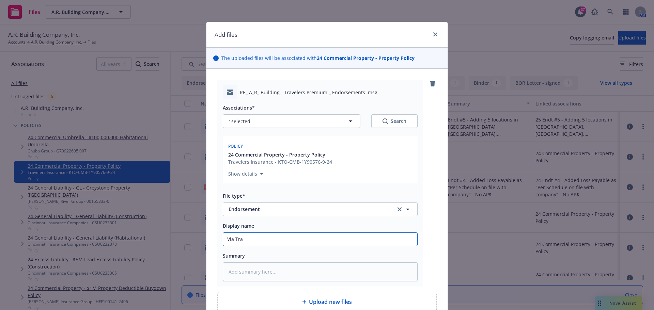
type textarea "x"
type input "Via Trav"
type textarea "x"
type input "Via Trave"
type textarea "x"
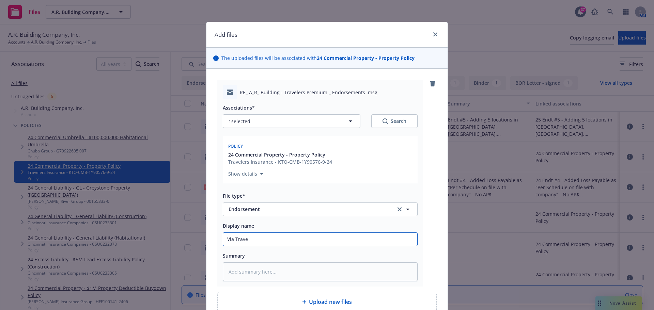
type input "Via Travel"
type textarea "x"
type input "Via Travele"
type textarea "x"
type input "Via Traveler"
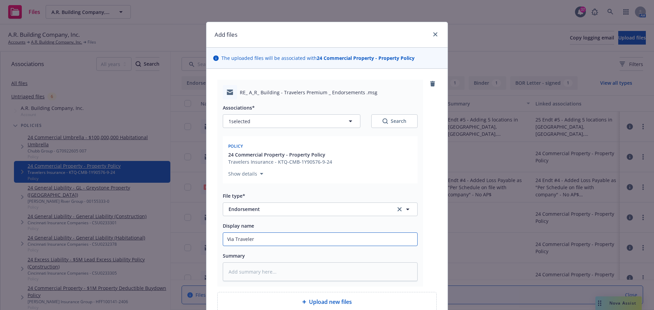
type textarea "x"
type input "Via Travelers"
type textarea "x"
type input "Via Travelers"
type textarea "x"
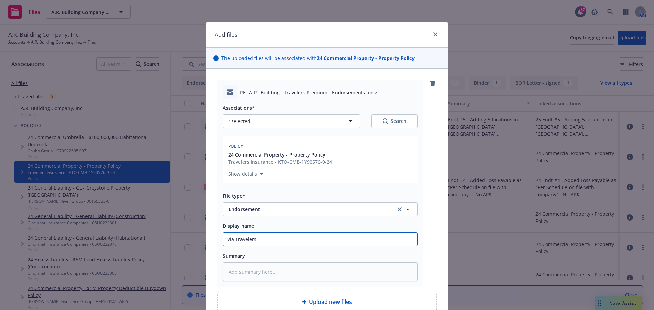
type input "Via Travelers f"
type textarea "x"
type input "Via Travelers fo"
type textarea "x"
type input "Via Travelers for"
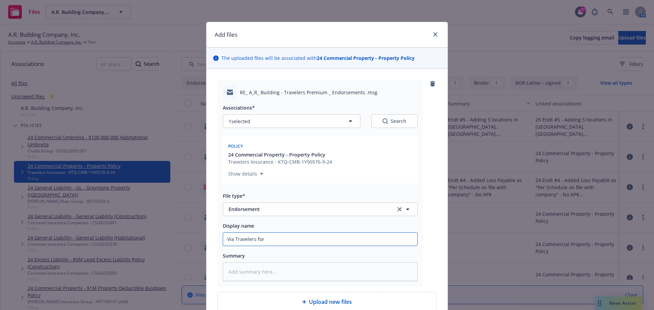
type textarea "x"
type input "Via Travelers for"
type textarea "x"
type input "Via Travelers for 5"
type textarea "x"
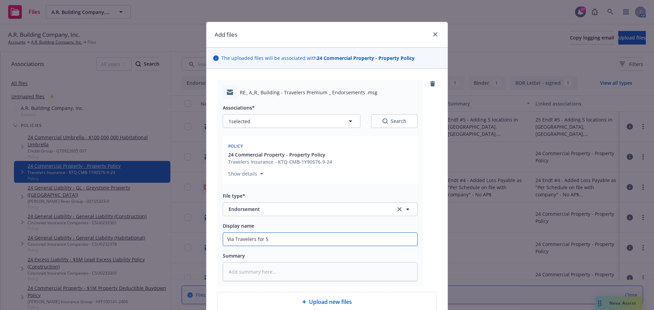
type input "Via Travelers for 5"
type textarea "x"
type input "Via Travelers for 5 ne"
type textarea "x"
type input "Via Travelers for 5 new"
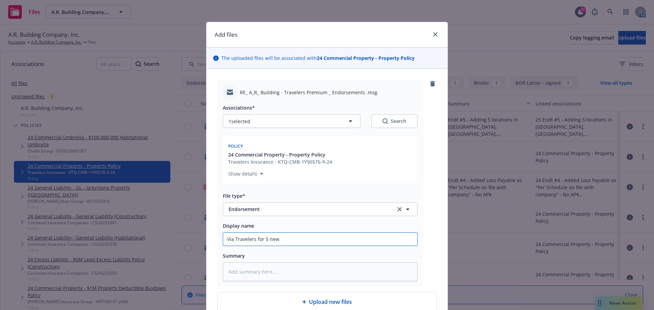
type textarea "x"
type input "Via Travelers for 5 new"
type textarea "x"
type input "Via Travelers for 5 new o"
type textarea "x"
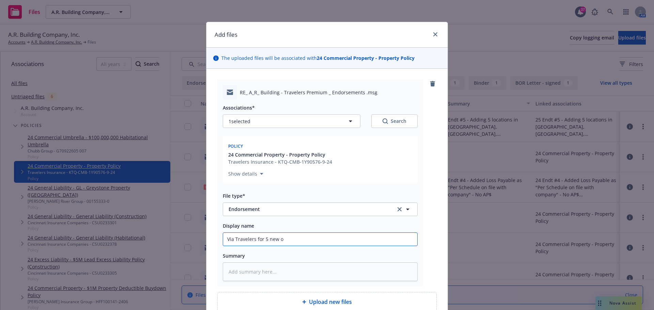
type input "Via Travelers for 5 new"
type textarea "x"
type input "Via Travelers for 5 new l"
type textarea "x"
type input "Via Travelers for 5 new lo"
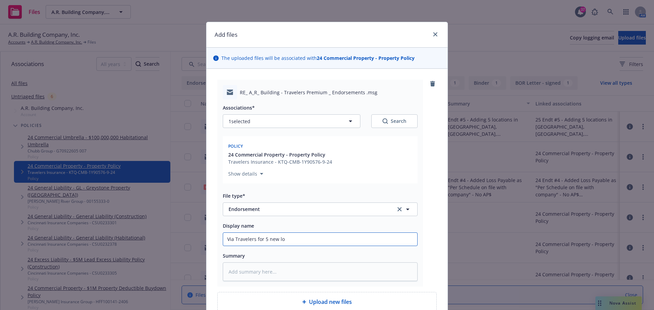
type textarea "x"
type input "Via Travelers for 5 new loc"
type textarea "x"
type input "Via Travelers for 5 new loca"
type textarea "x"
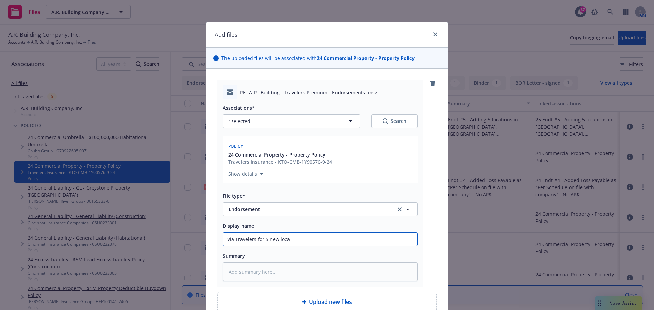
type input "Via Travelers for 5 new locat"
type textarea "x"
type input "Via Travelers for 5 new locati"
type textarea "x"
type input "Via Travelers for 5 new locatio"
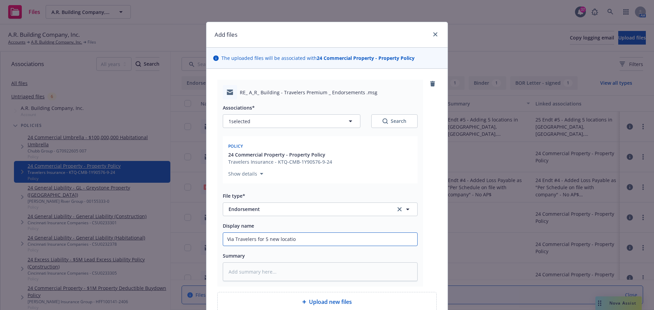
type textarea "x"
type input "Via Travelers for 5 new location"
type textarea "x"
type input "Via Travelers for 5 new locations"
type textarea "x"
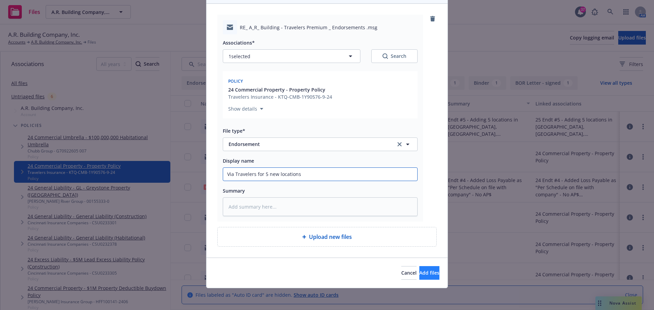
type input "Via Travelers for 5 new locations"
click at [419, 270] on span "Add files" at bounding box center [429, 273] width 20 height 6
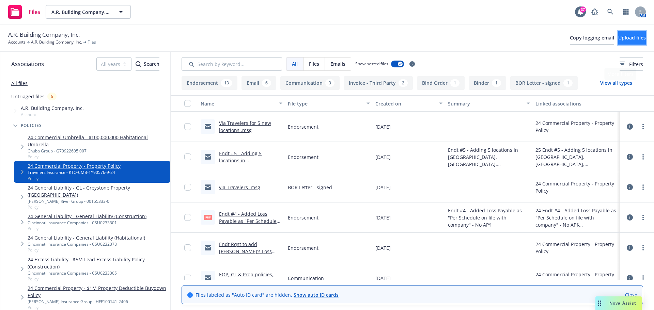
click at [623, 37] on span "Upload files" at bounding box center [632, 37] width 28 height 6
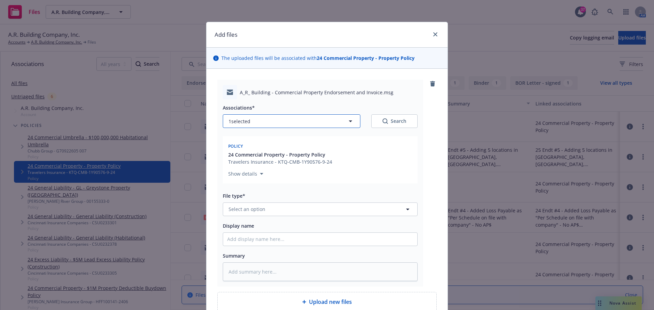
click at [270, 119] on button "1 selected" at bounding box center [292, 121] width 138 height 14
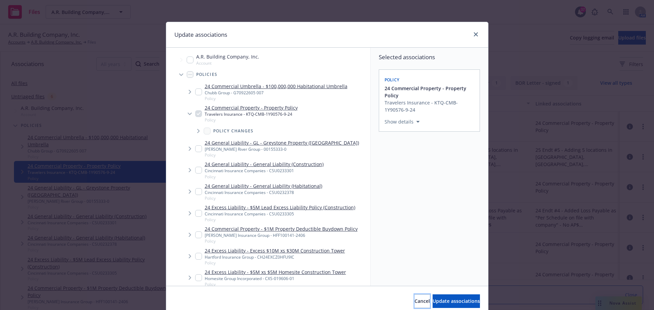
click at [415, 302] on span "Cancel" at bounding box center [422, 301] width 15 height 6
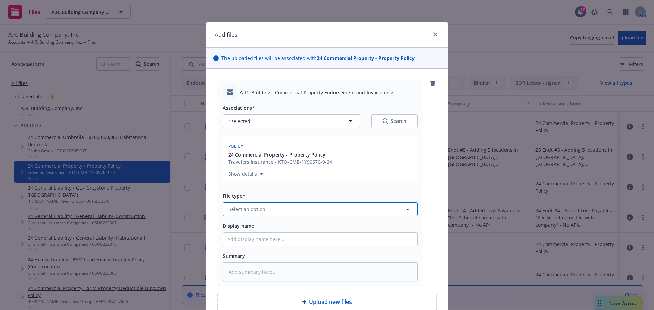
click at [273, 212] on button "Select an option" at bounding box center [320, 210] width 195 height 14
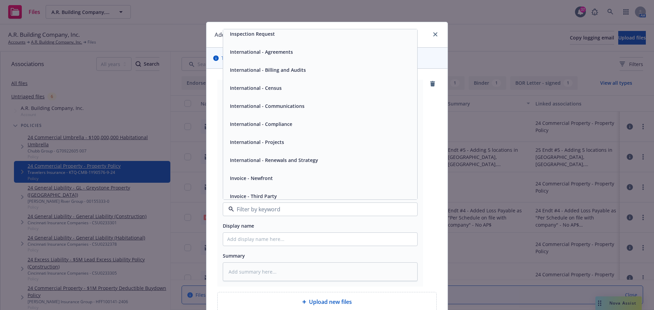
scroll to position [1499, 0]
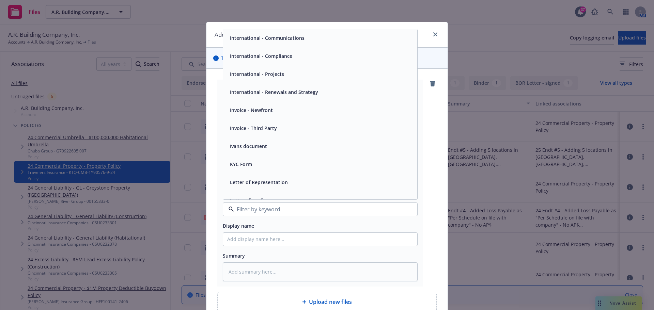
click at [251, 111] on span "Invoice - Newfront" at bounding box center [251, 110] width 43 height 7
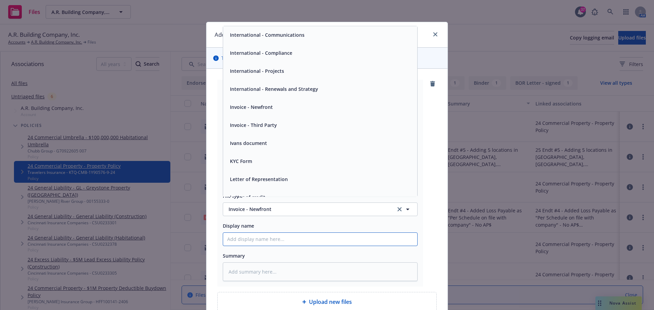
click at [282, 245] on input "Display name" at bounding box center [320, 239] width 194 height 13
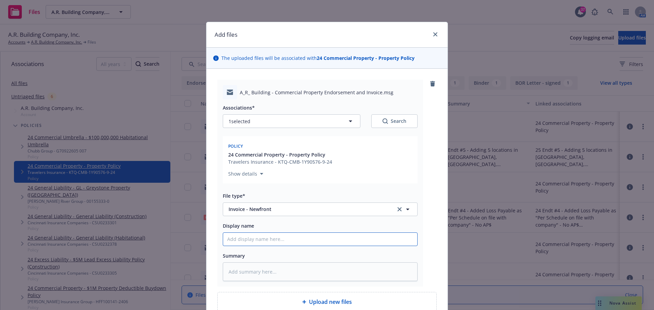
type textarea "x"
type input "t"
type textarea "x"
type input "to"
type textarea "x"
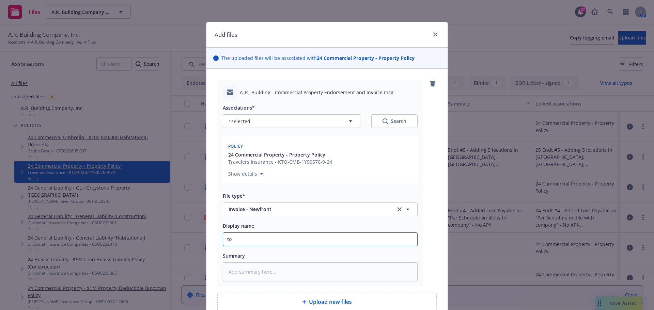
type input "to"
type textarea "x"
type input "to i"
type textarea "x"
type input "to in"
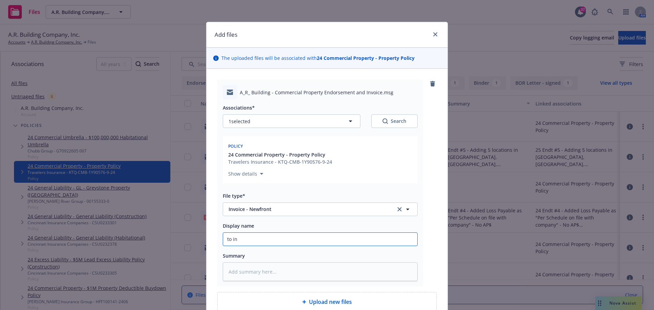
type textarea "x"
type input "to ins"
type textarea "x"
type input "to insu"
type textarea "x"
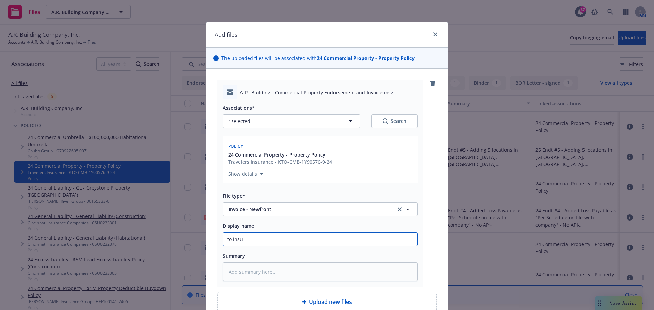
type input "to insur"
type textarea "x"
type input "to insure"
type textarea "x"
type input "to insured"
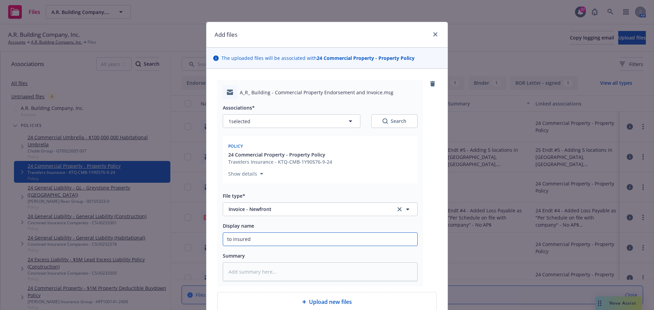
type textarea "x"
type input "to insured"
type textarea "x"
type input "to insured fo"
type textarea "x"
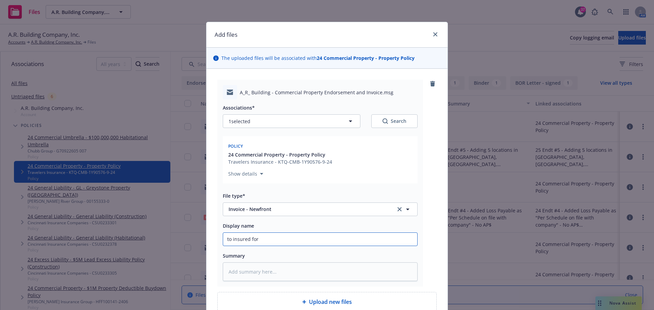
type input "to insured for"
type textarea "x"
type input "to insured for e"
type textarea "x"
type input "to insured for end"
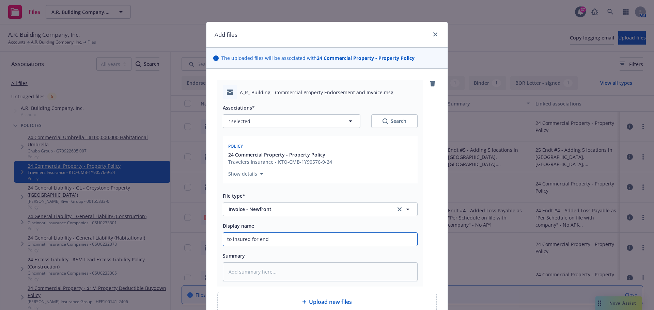
type textarea "x"
type input "to insured for endt"
type textarea "x"
type input "to insured for endt"
type textarea "x"
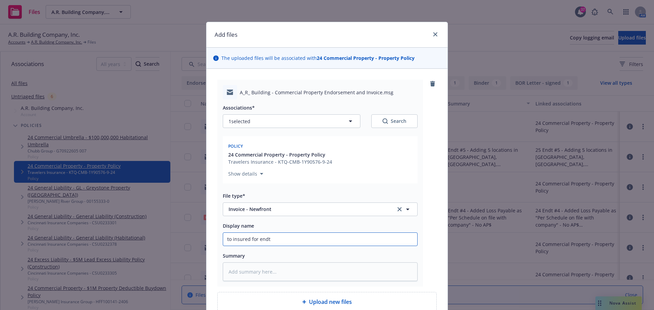
type input "to insured for endt #"
type textarea "x"
type input "to insured for endt #5"
type textarea "x"
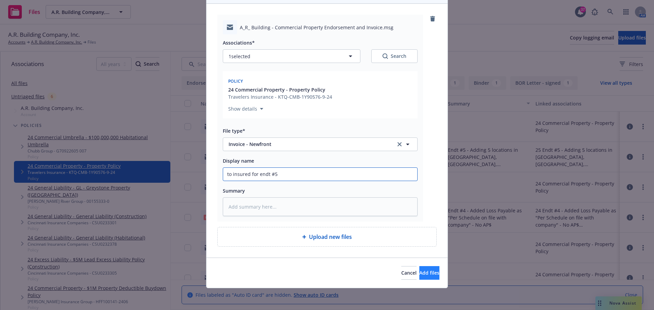
type input "to insured for endt #5"
drag, startPoint x: 418, startPoint y: 275, endPoint x: 427, endPoint y: 231, distance: 44.2
click at [419, 274] on span "Add files" at bounding box center [429, 273] width 20 height 6
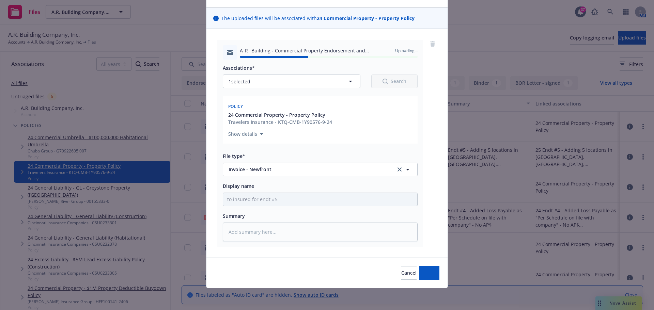
type textarea "x"
